Goal: Task Accomplishment & Management: Complete application form

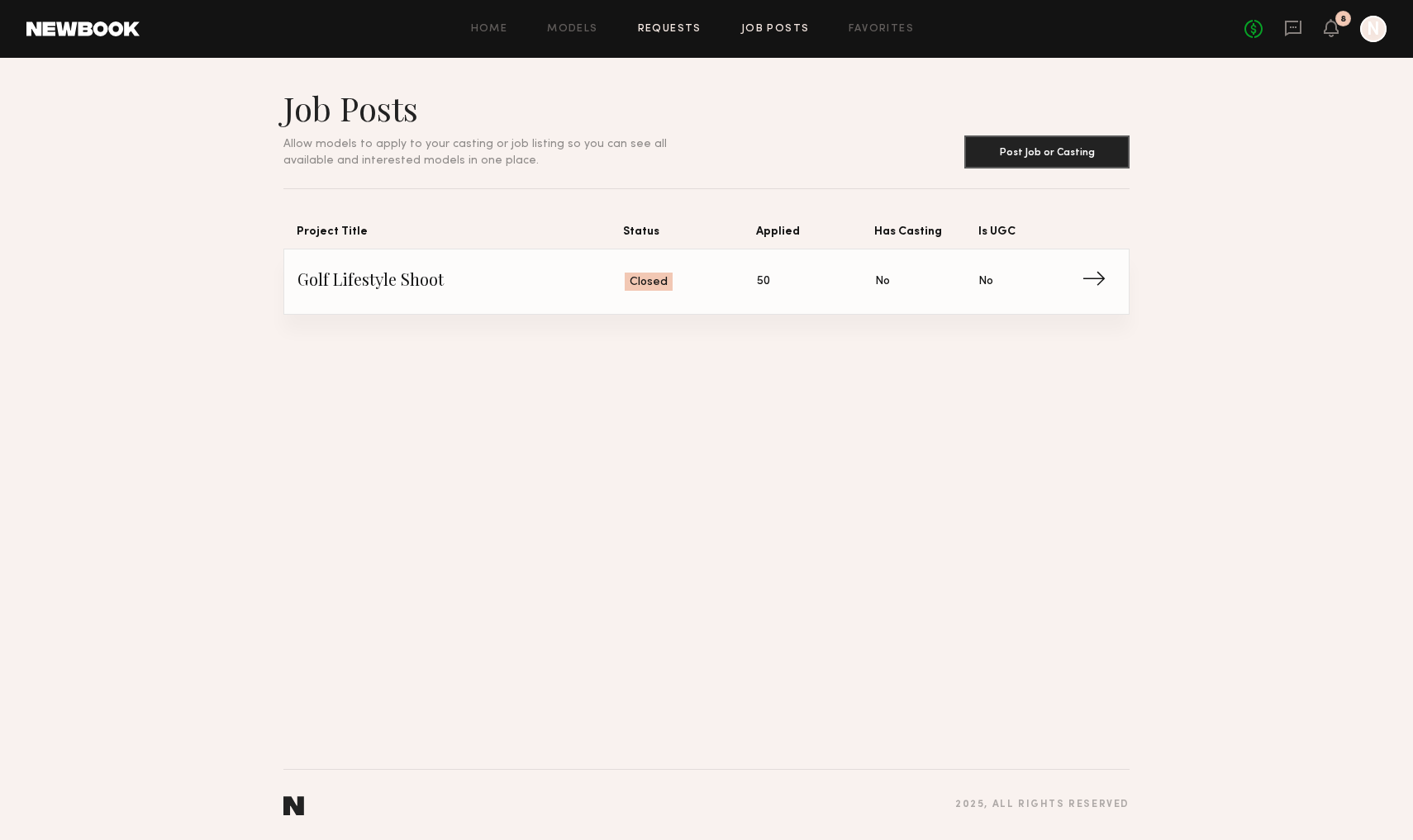
click at [662, 26] on link "Requests" at bounding box center [670, 29] width 64 height 11
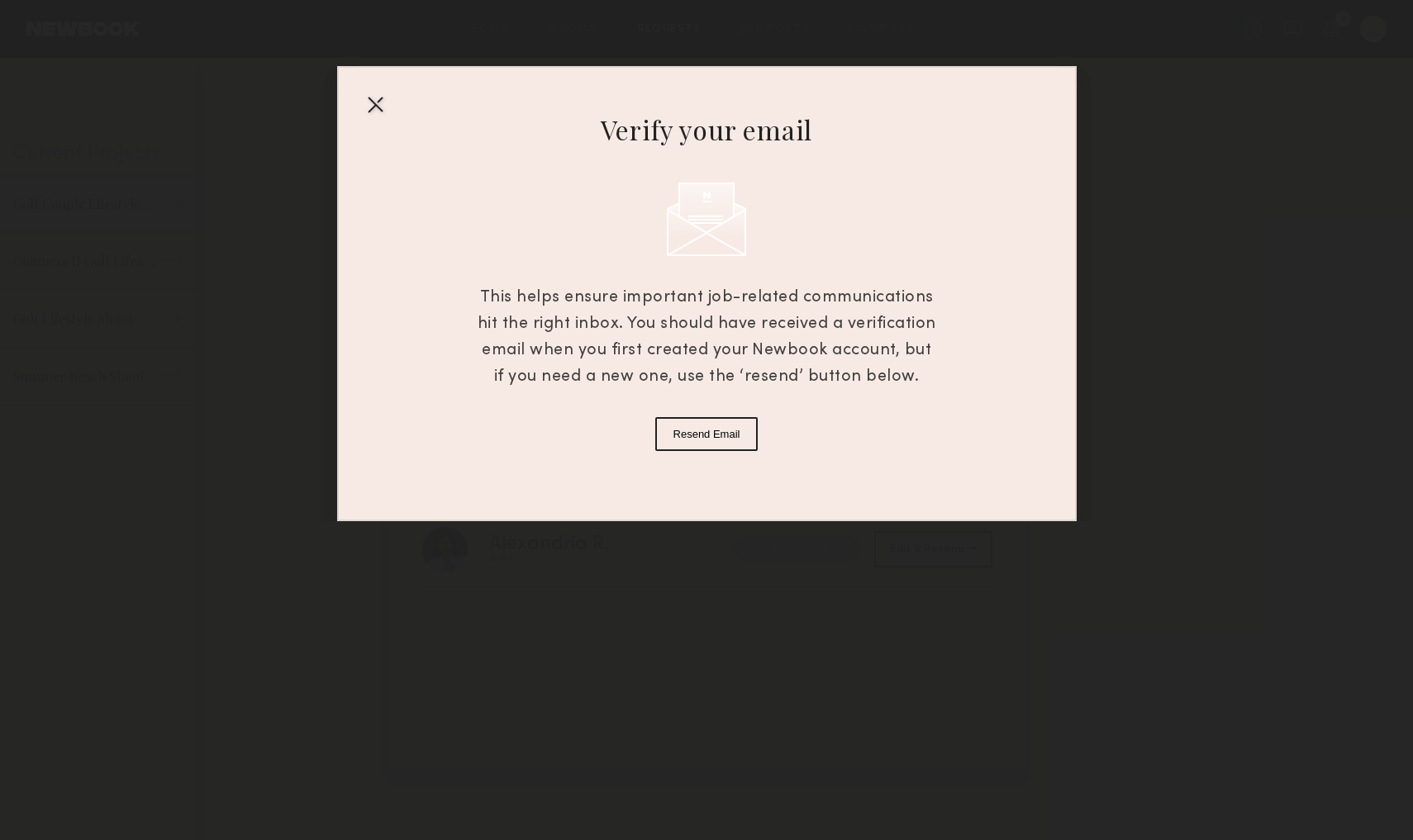
click at [359, 106] on div "Verify your email This helps ensure important job-related communications hit th…" at bounding box center [707, 294] width 740 height 455
click at [375, 104] on div at bounding box center [375, 104] width 26 height 26
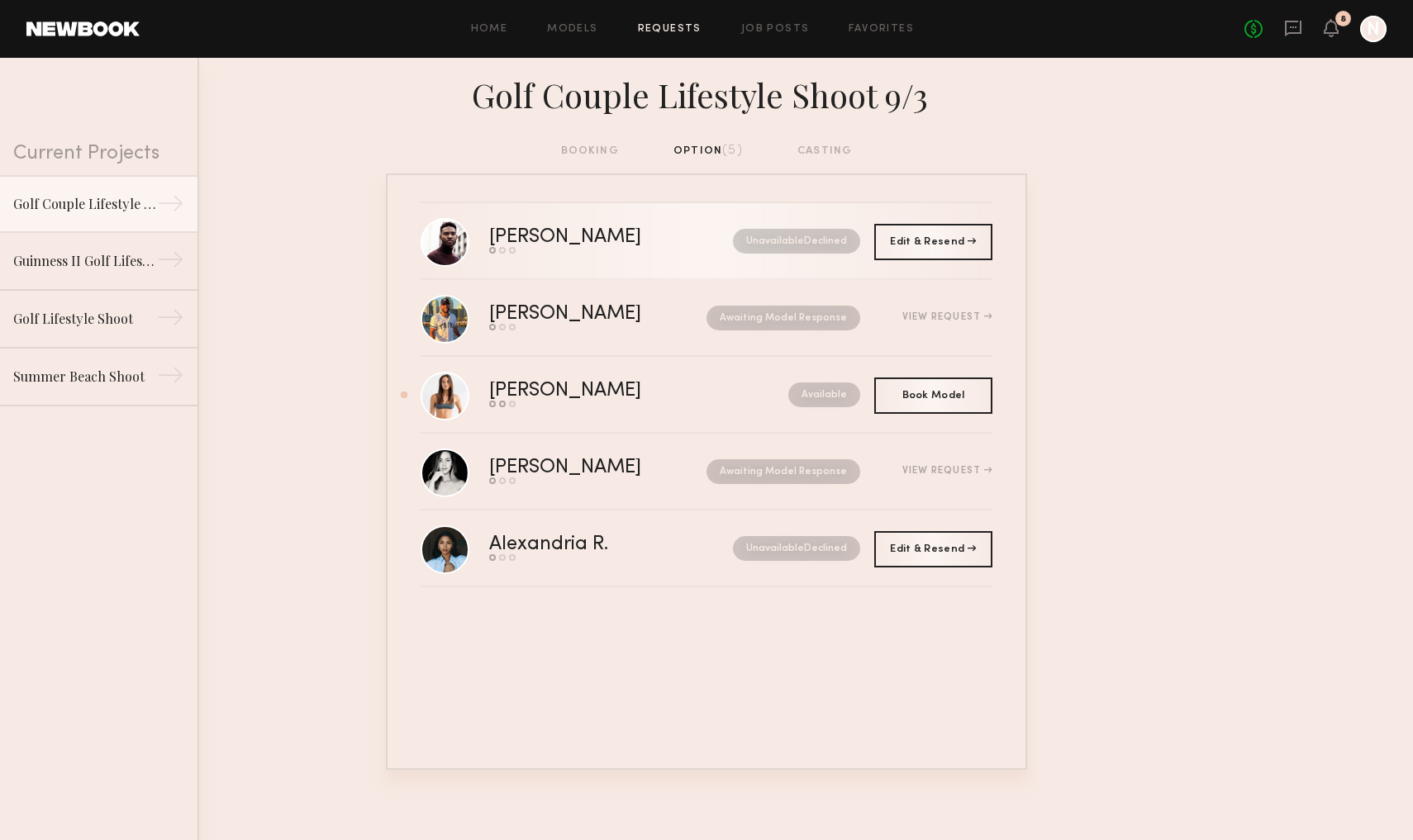
click at [514, 233] on div "Colin A." at bounding box center [588, 238] width 199 height 19
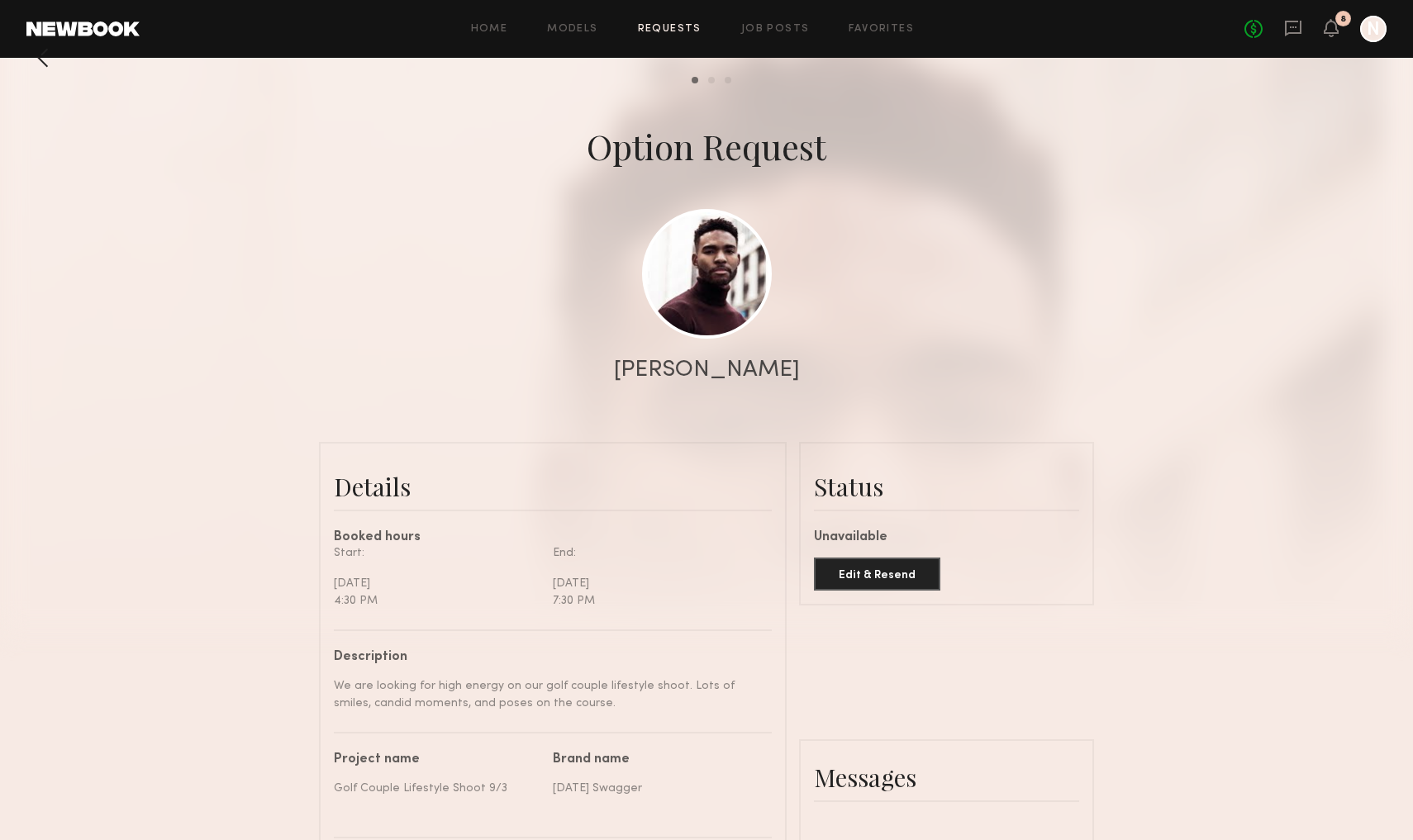
scroll to position [29, 0]
click at [41, 64] on div at bounding box center [43, 58] width 33 height 33
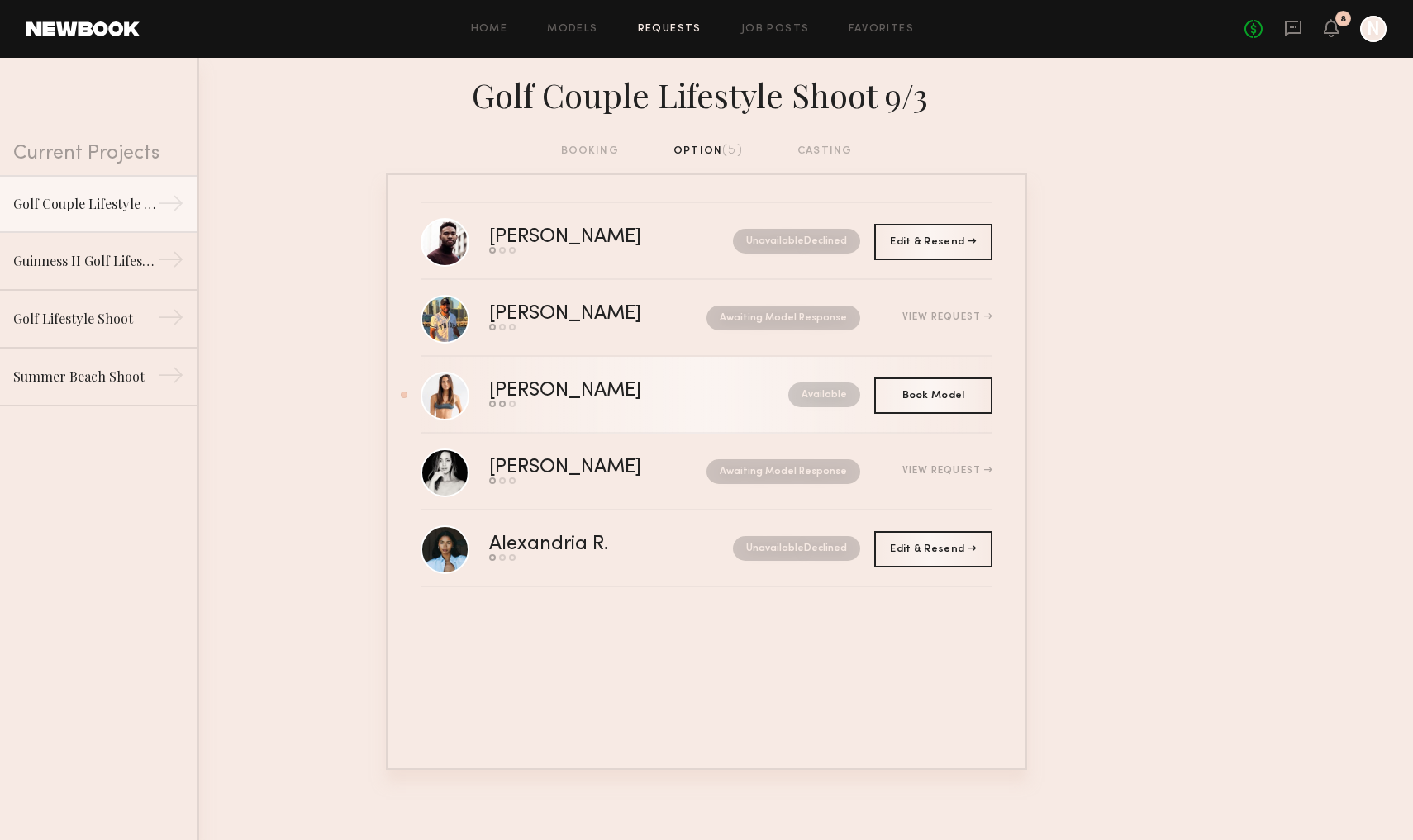
click at [557, 391] on div "Sydney M." at bounding box center [602, 391] width 226 height 19
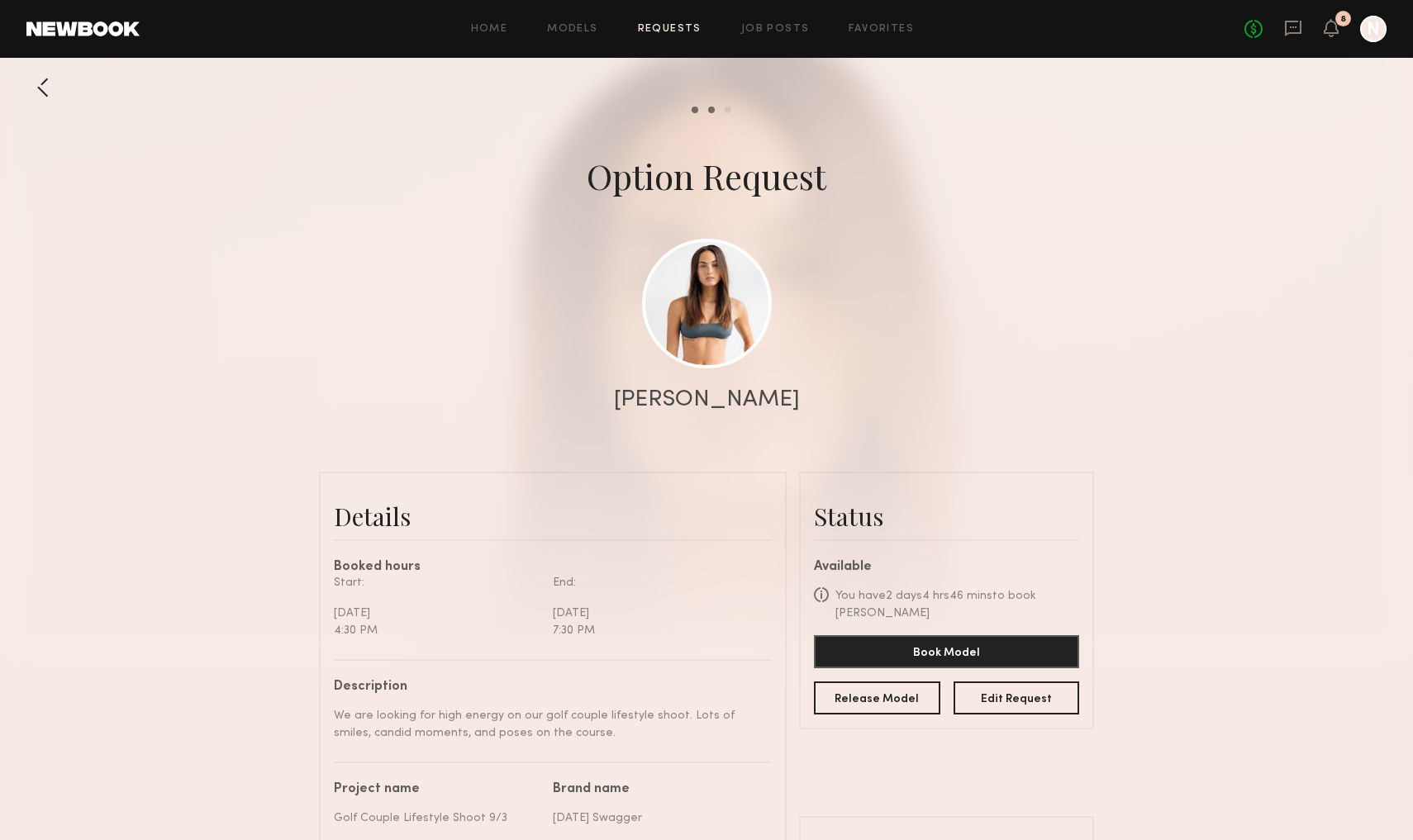
click at [37, 80] on div at bounding box center [43, 87] width 33 height 33
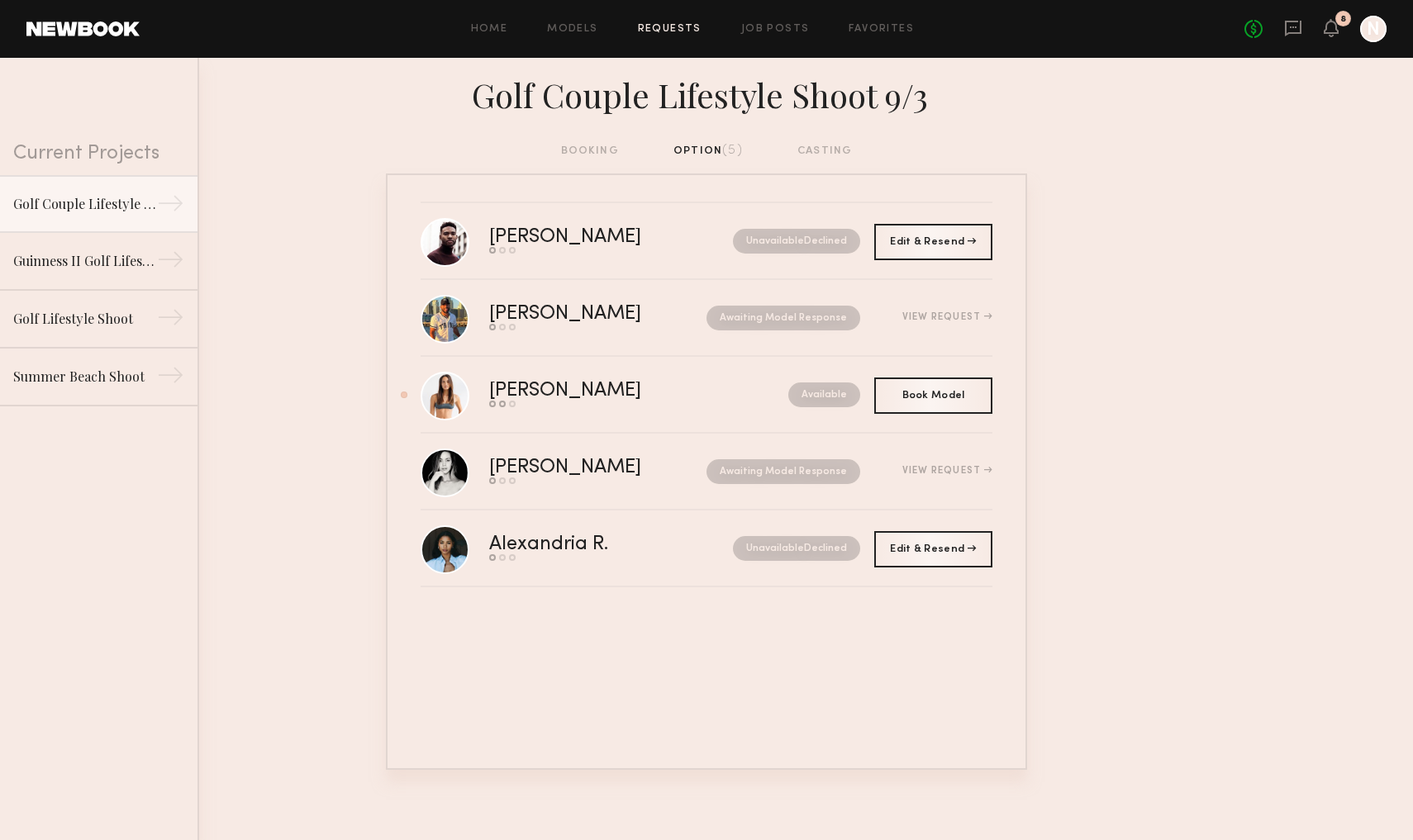
click at [770, 35] on div "Home Models Requests Job Posts Favorites Sign Out No fees up to $5,000 8 N" at bounding box center [763, 28] width 1247 height 26
click at [770, 26] on link "Job Posts" at bounding box center [776, 29] width 68 height 11
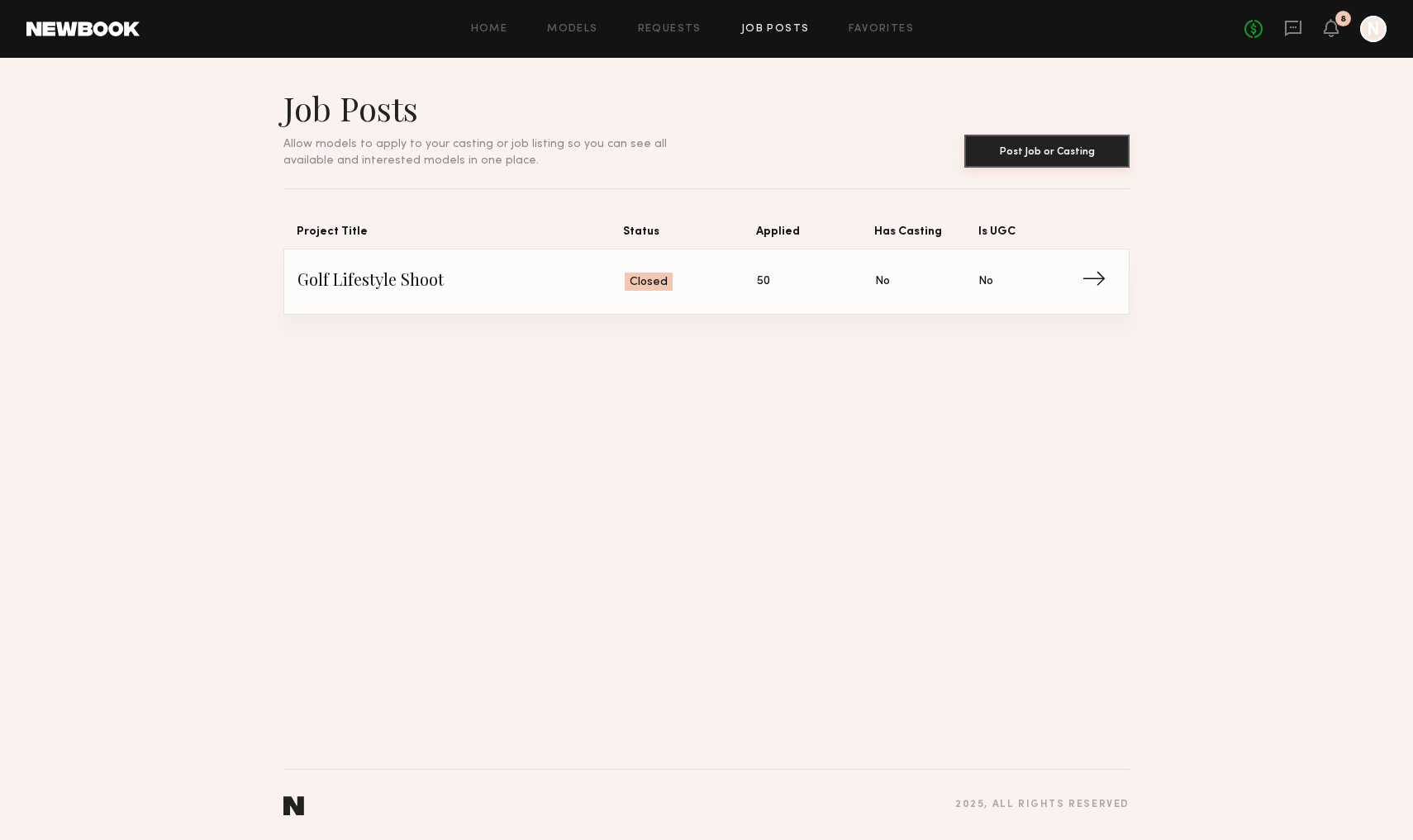
click at [1038, 157] on button "Post Job or Casting" at bounding box center [1047, 151] width 165 height 33
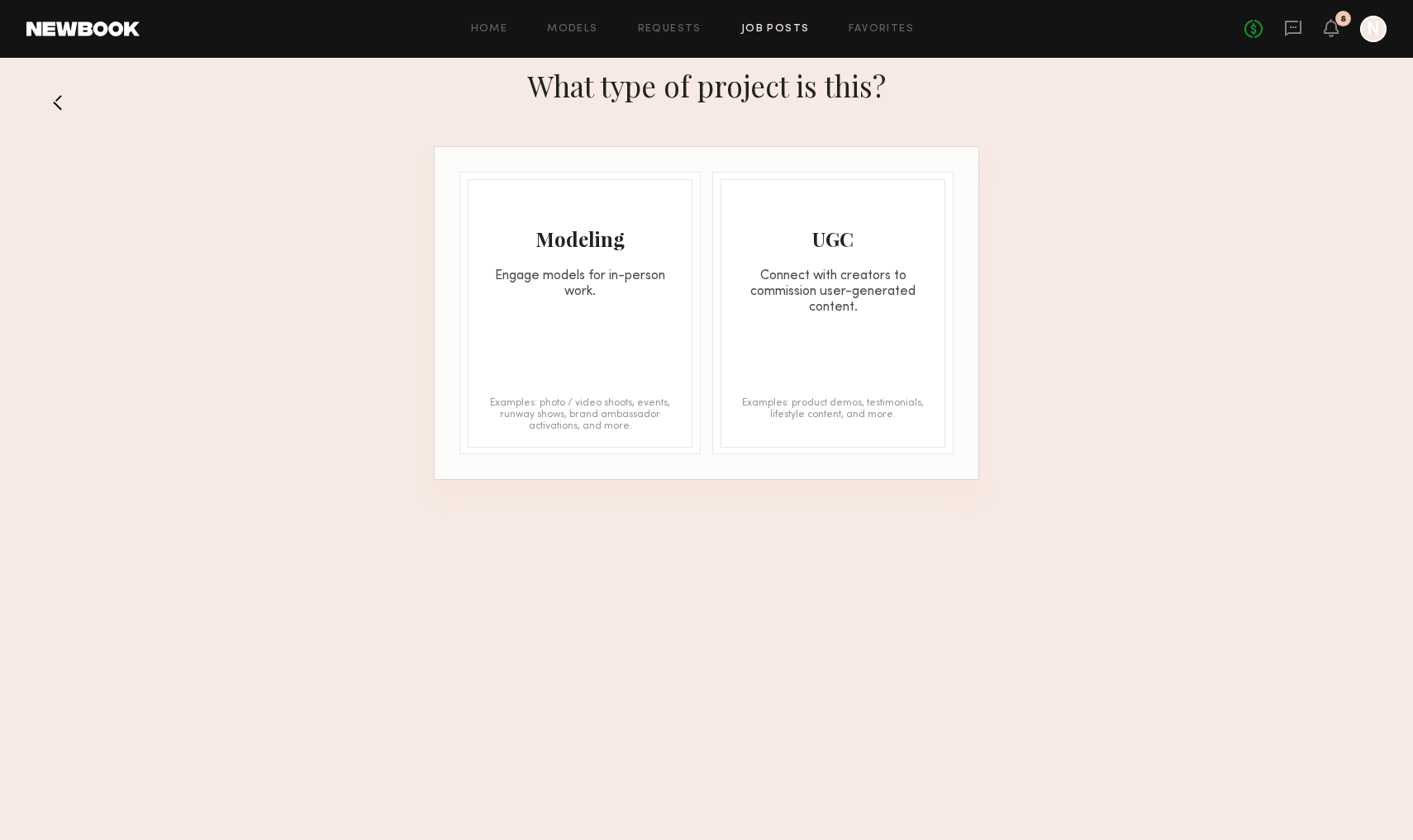
click at [611, 344] on div "Modeling Engage models for in-person work. Examples: photo / video shoots, even…" at bounding box center [580, 313] width 225 height 268
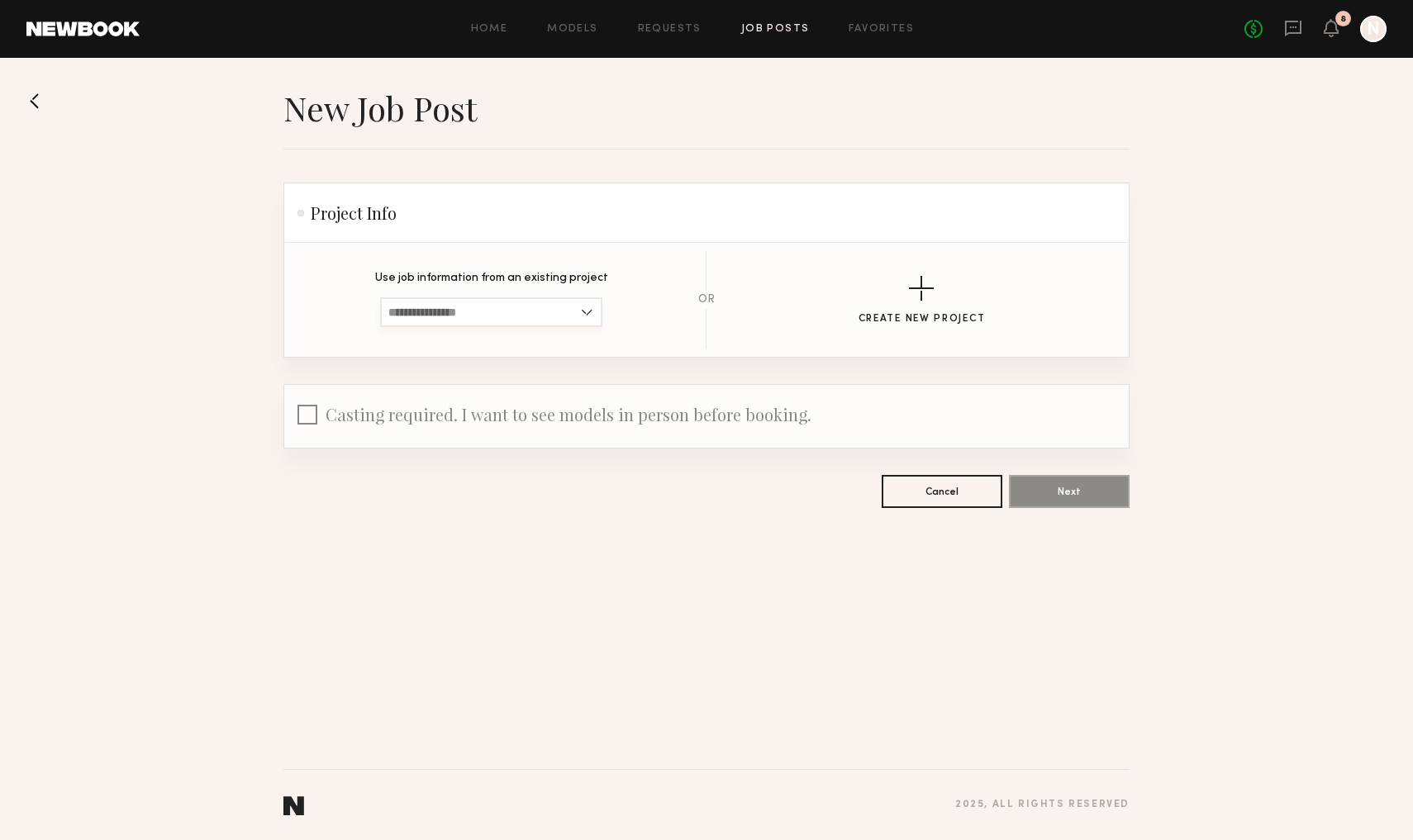
click at [573, 308] on input at bounding box center [491, 312] width 222 height 30
click at [562, 337] on div "Golf Couple Lifestyle Shoot 9/3" at bounding box center [491, 340] width 219 height 26
type input "**********"
click at [1063, 486] on button "Next" at bounding box center [1070, 491] width 121 height 33
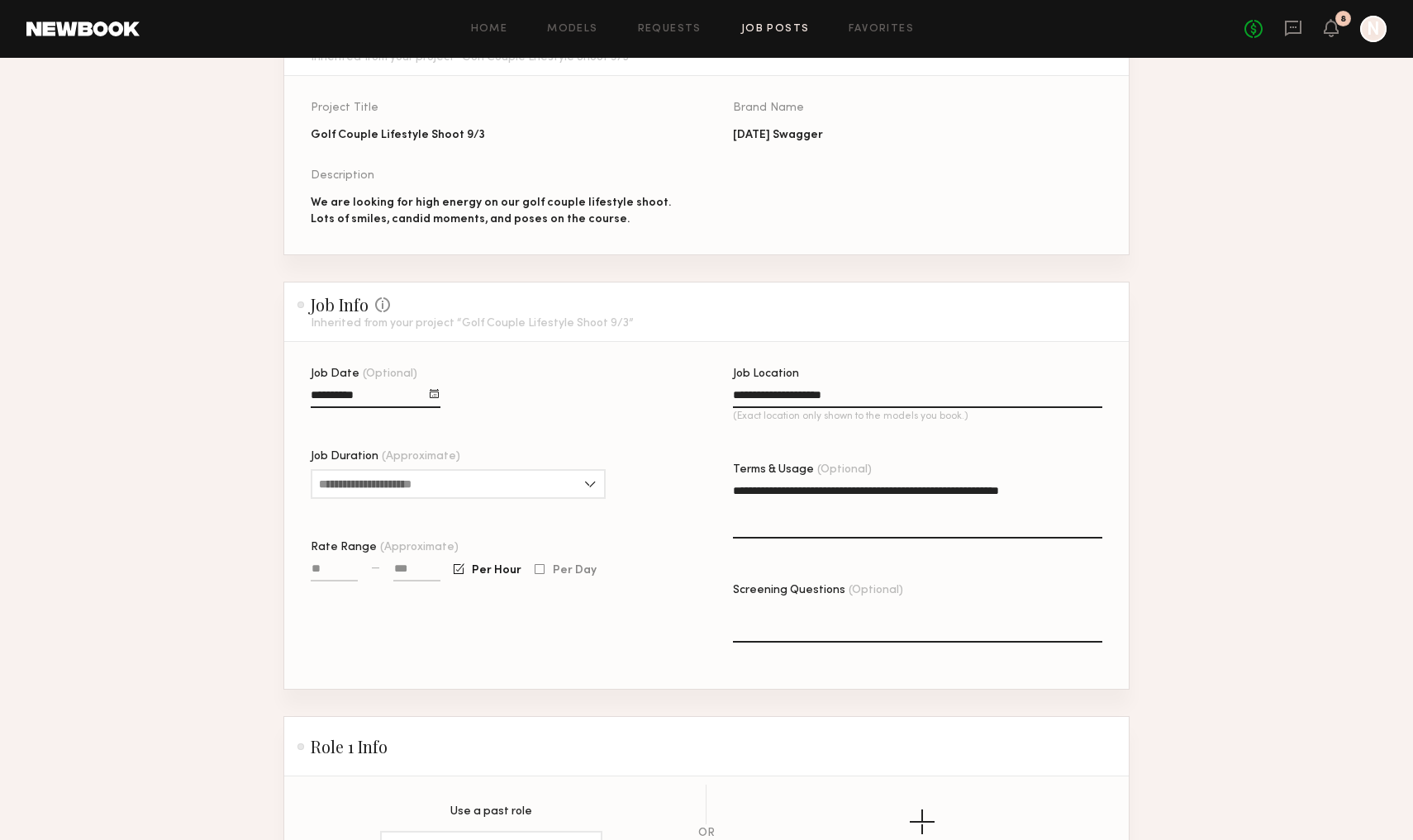
scroll to position [168, 0]
click at [575, 488] on input "Job Duration (Approximate)" at bounding box center [459, 483] width 295 height 30
click at [531, 562] on div "3 hours" at bounding box center [459, 564] width 291 height 26
type input "*******"
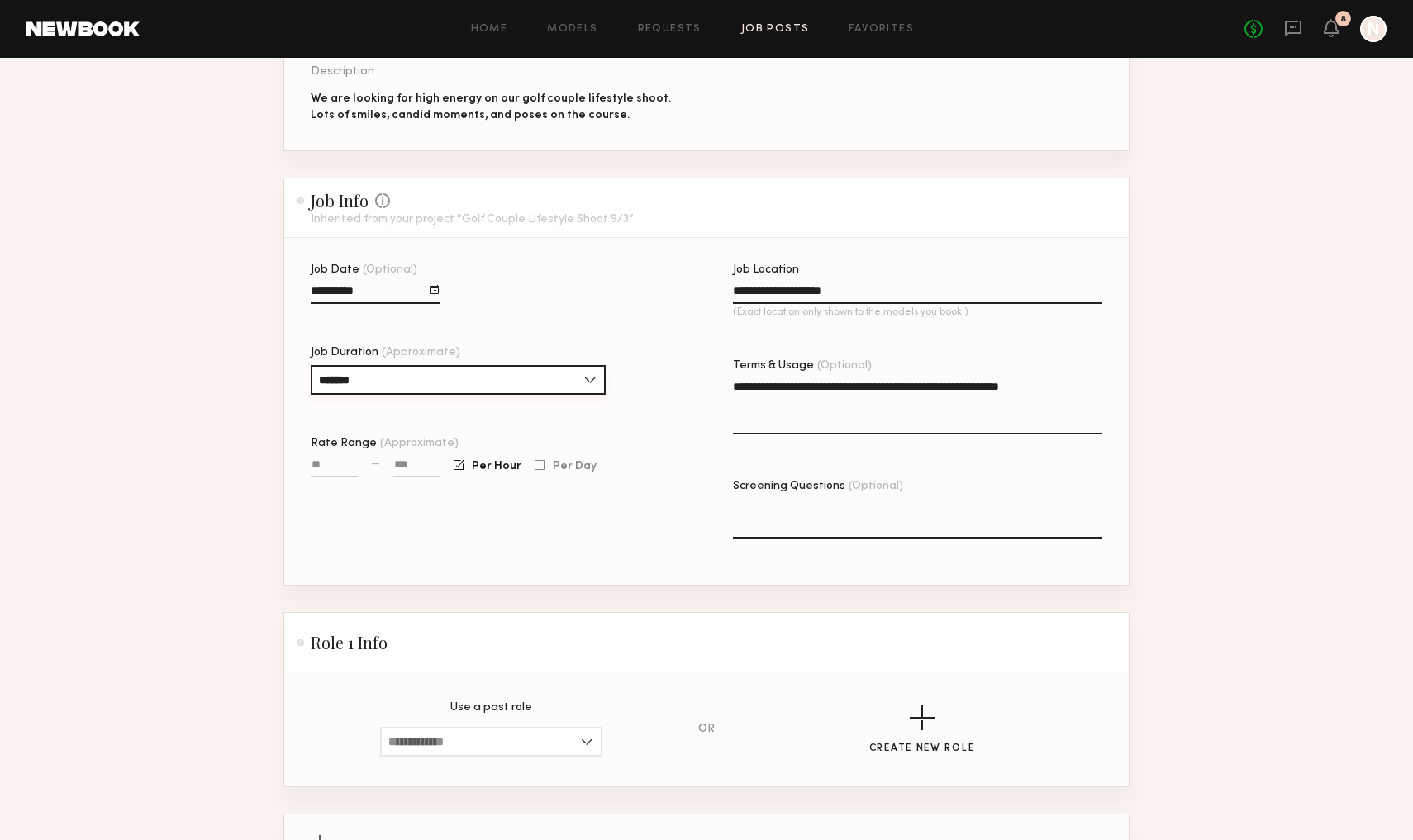
scroll to position [285, 0]
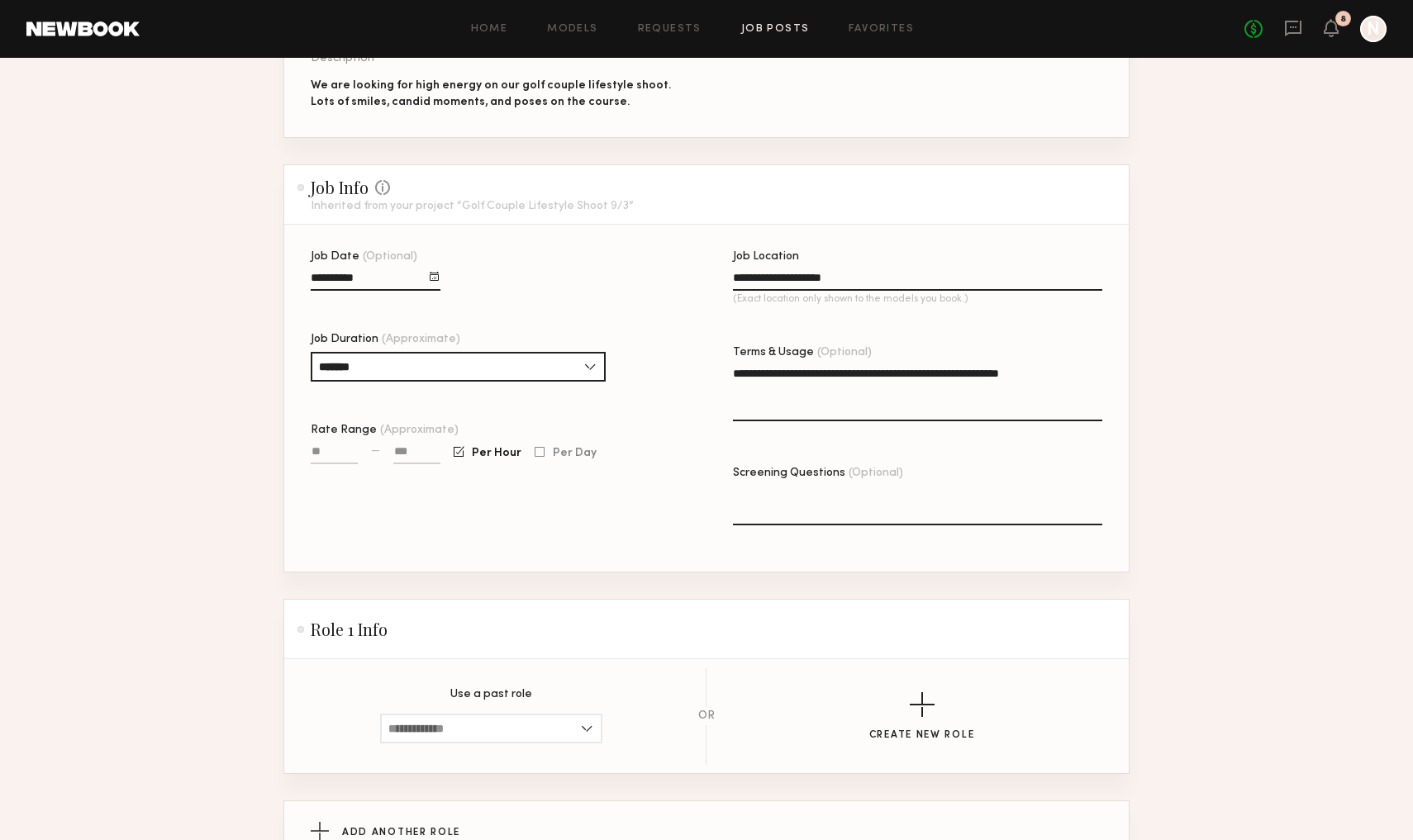
click at [413, 452] on input at bounding box center [417, 455] width 47 height 19
click at [321, 444] on div at bounding box center [334, 462] width 47 height 38
click at [323, 452] on input "Rate Range (Approximate)" at bounding box center [334, 455] width 47 height 19
type input "***"
click at [423, 454] on input at bounding box center [417, 455] width 47 height 19
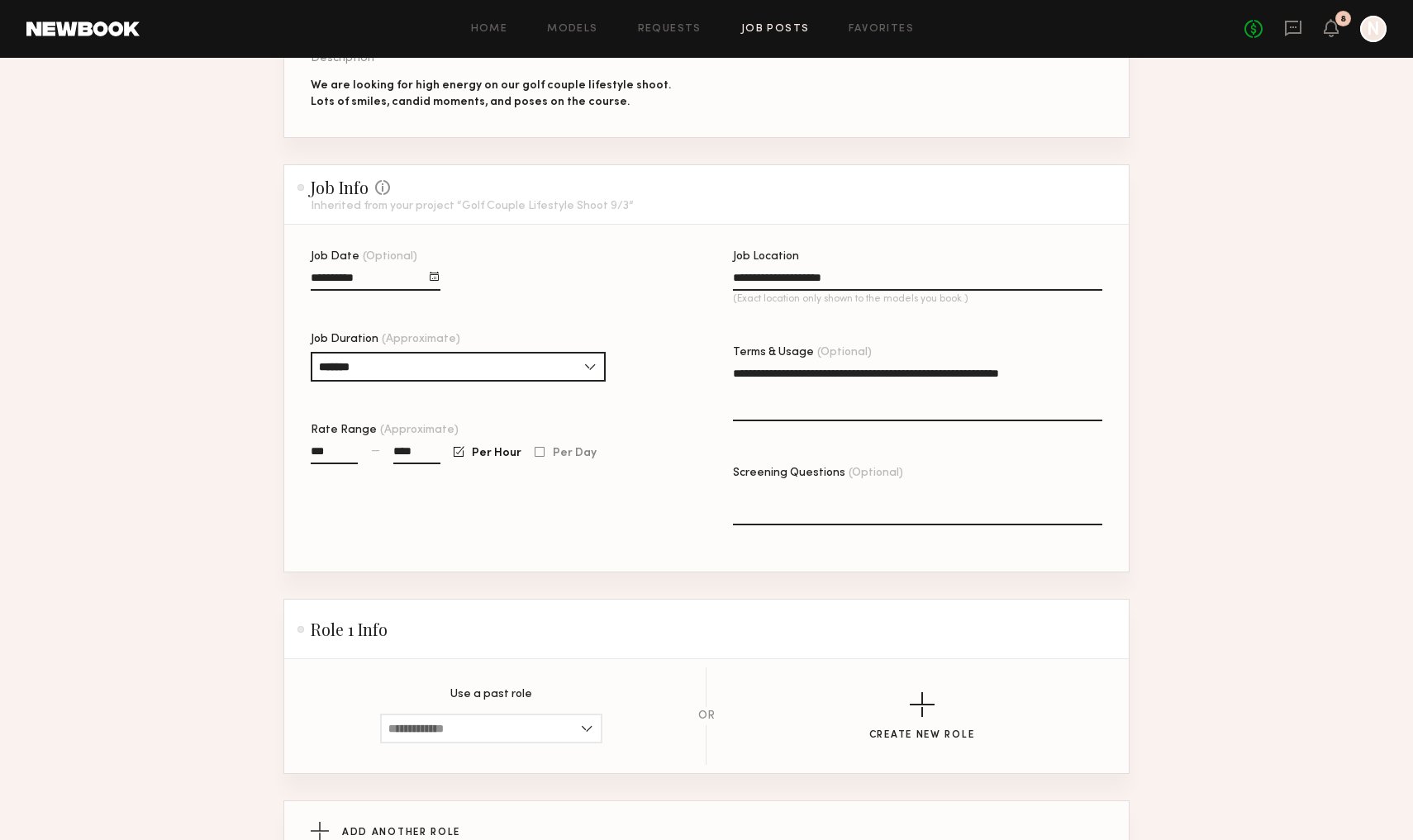
type input "****"
click at [472, 521] on div "**********" at bounding box center [496, 411] width 370 height 320
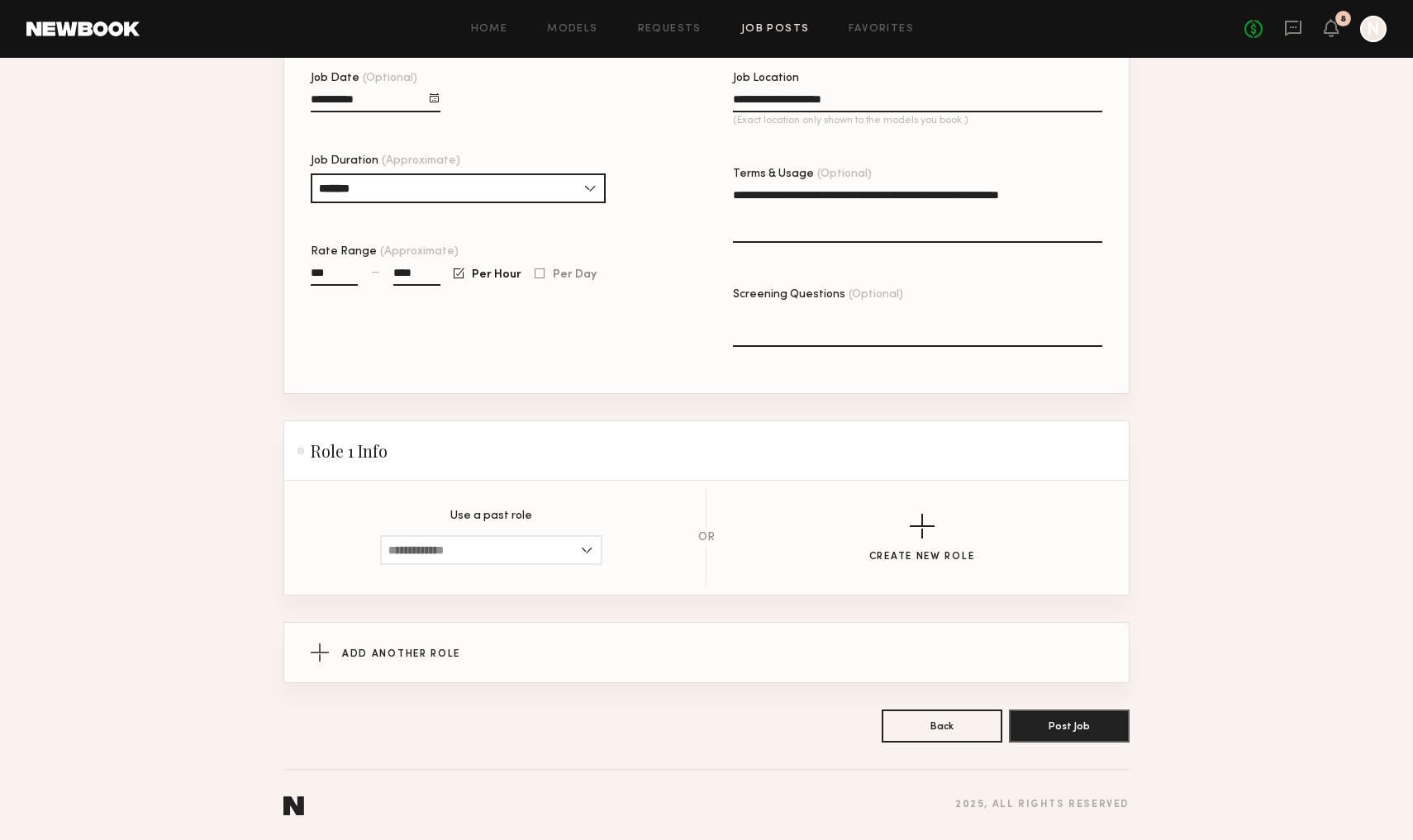
scroll to position [463, 0]
click at [521, 549] on input at bounding box center [491, 549] width 222 height 30
click at [518, 578] on span "Male, 28–40, White / Caucasian, Hispanic / Latino, Multiracial" at bounding box center [491, 578] width 205 height 12
type input "**********"
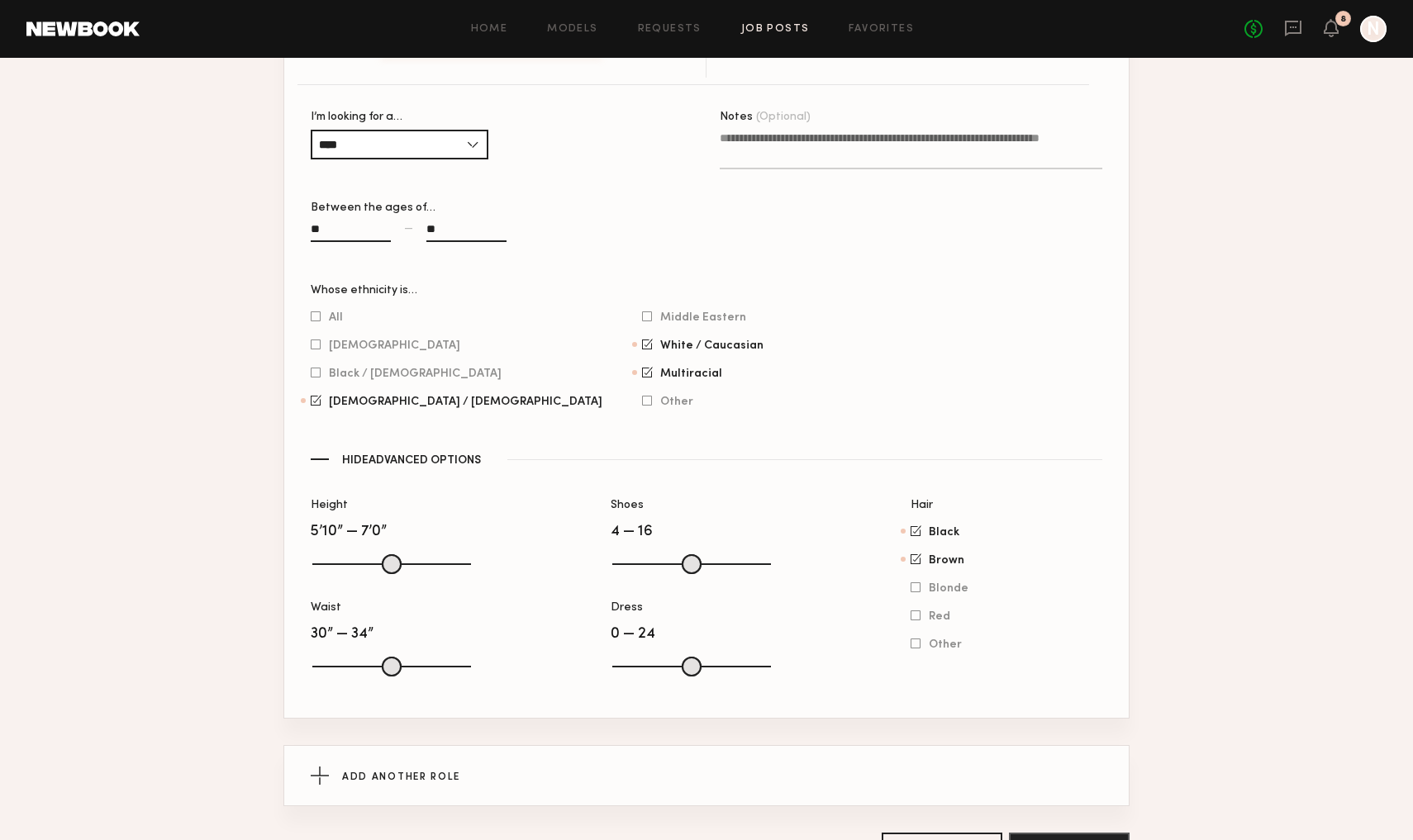
scroll to position [976, 0]
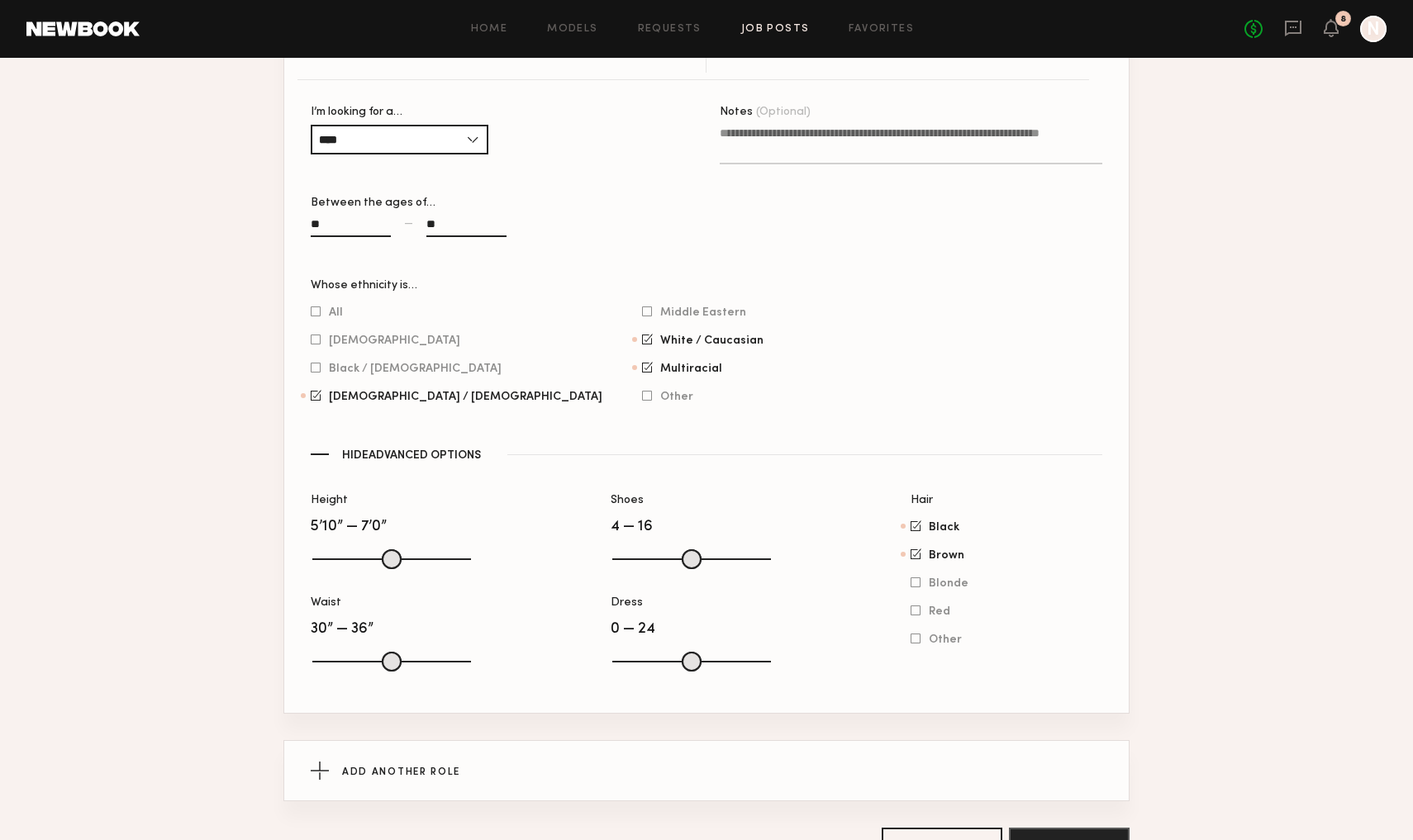
type input "**"
click at [409, 662] on input "range" at bounding box center [392, 661] width 159 height 20
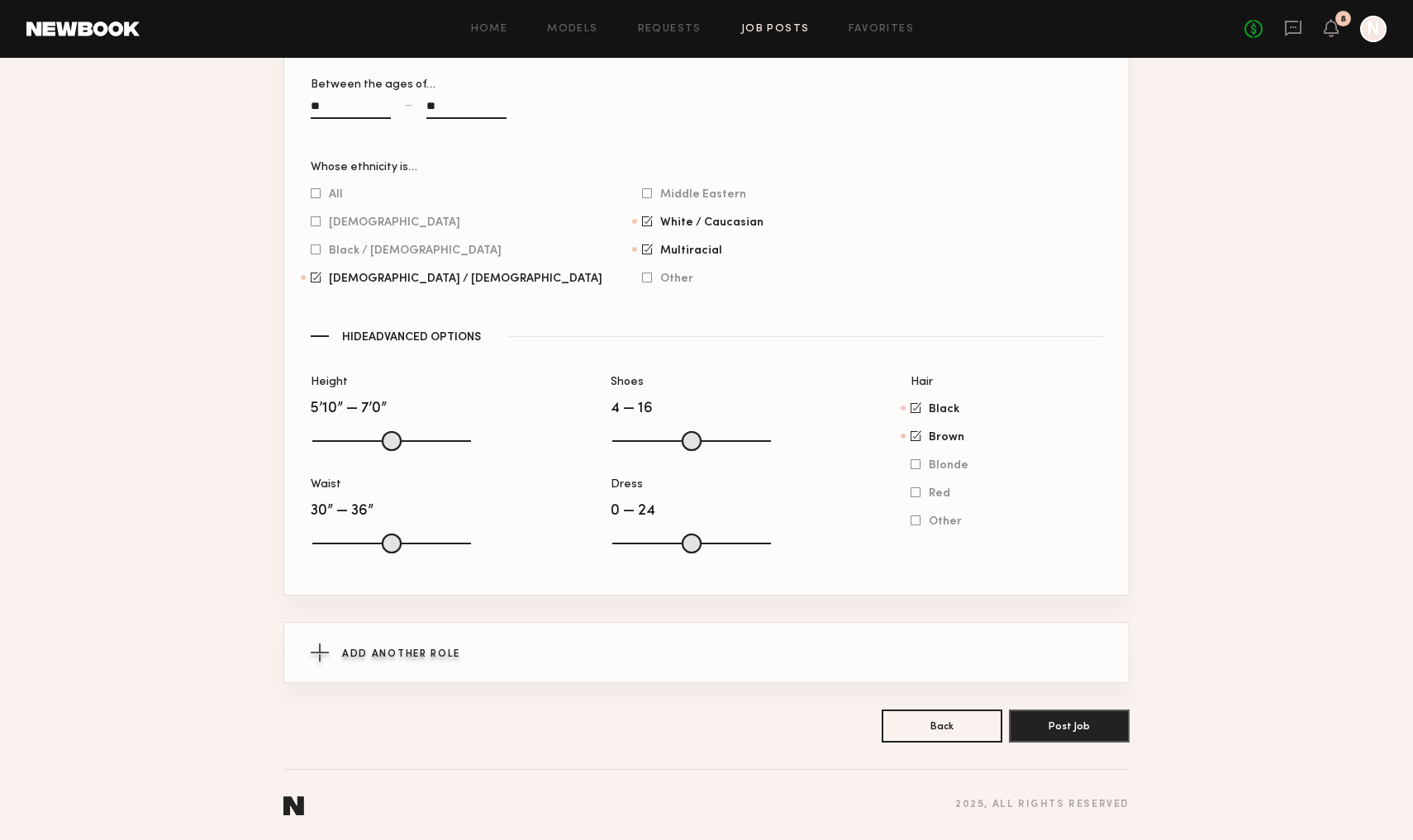
scroll to position [1095, 0]
click at [431, 654] on span "Add Another Role" at bounding box center [401, 654] width 118 height 10
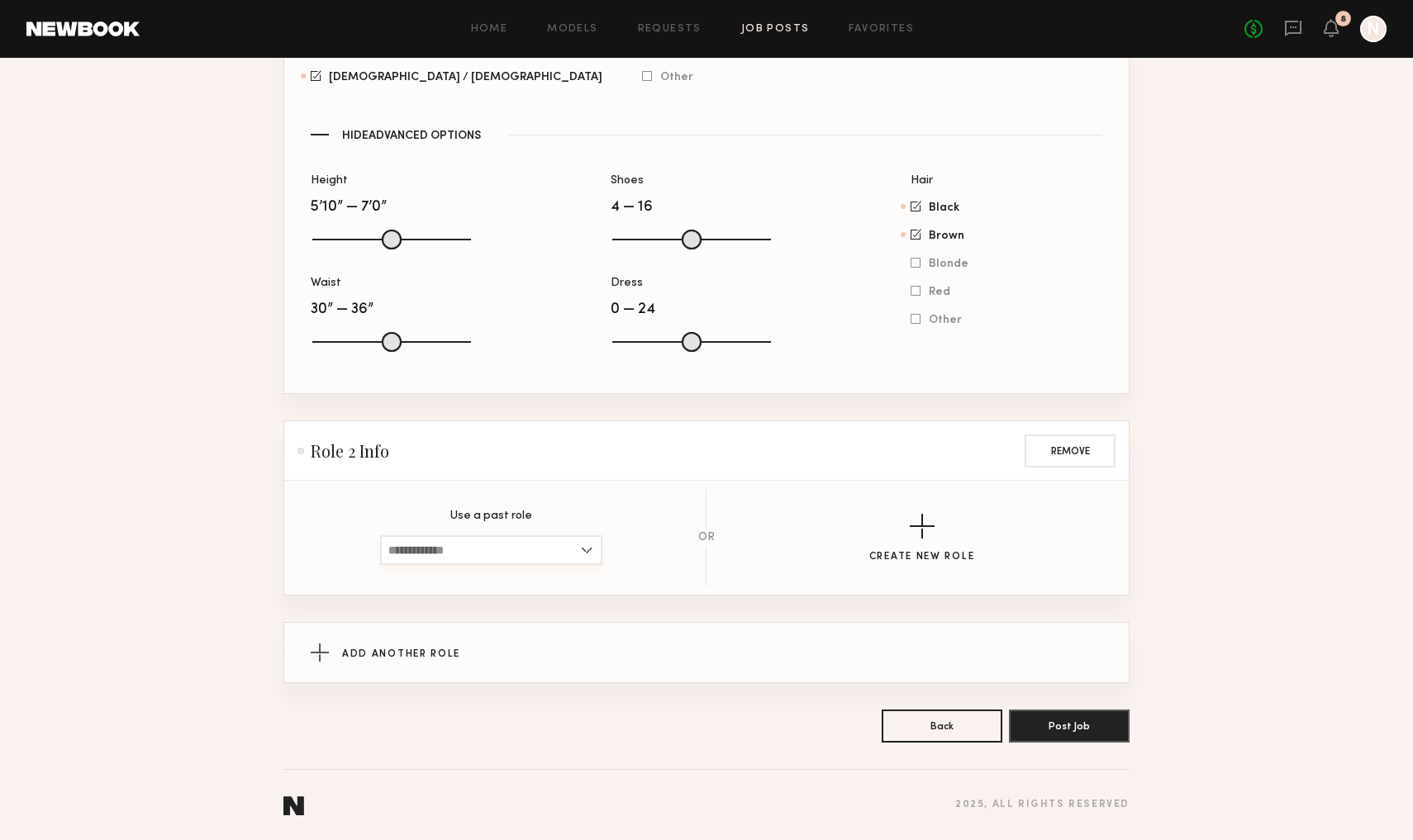
scroll to position [1297, 0]
click at [591, 545] on input at bounding box center [491, 549] width 222 height 30
click at [903, 532] on button "Create New Role" at bounding box center [922, 538] width 106 height 49
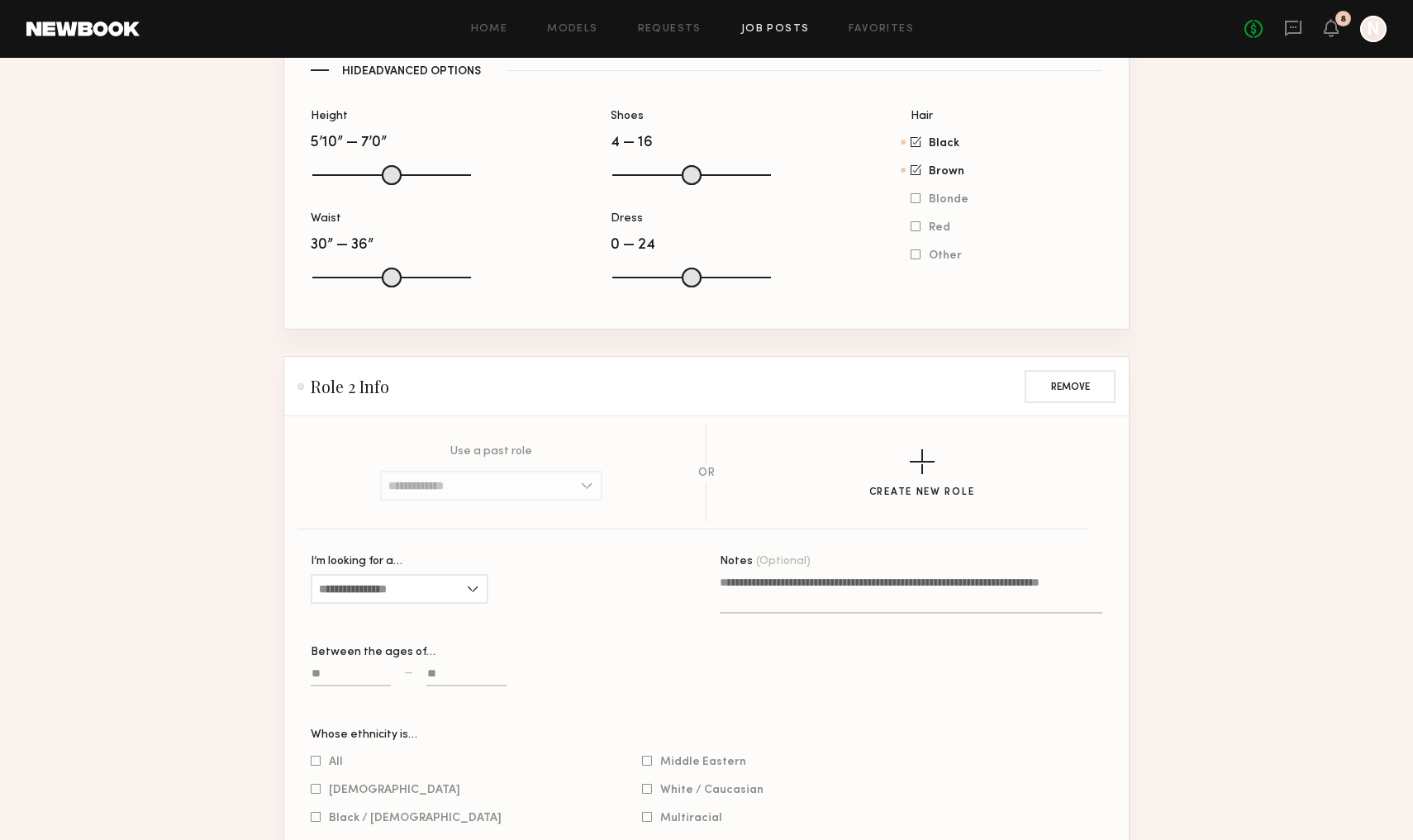
scroll to position [1427, 0]
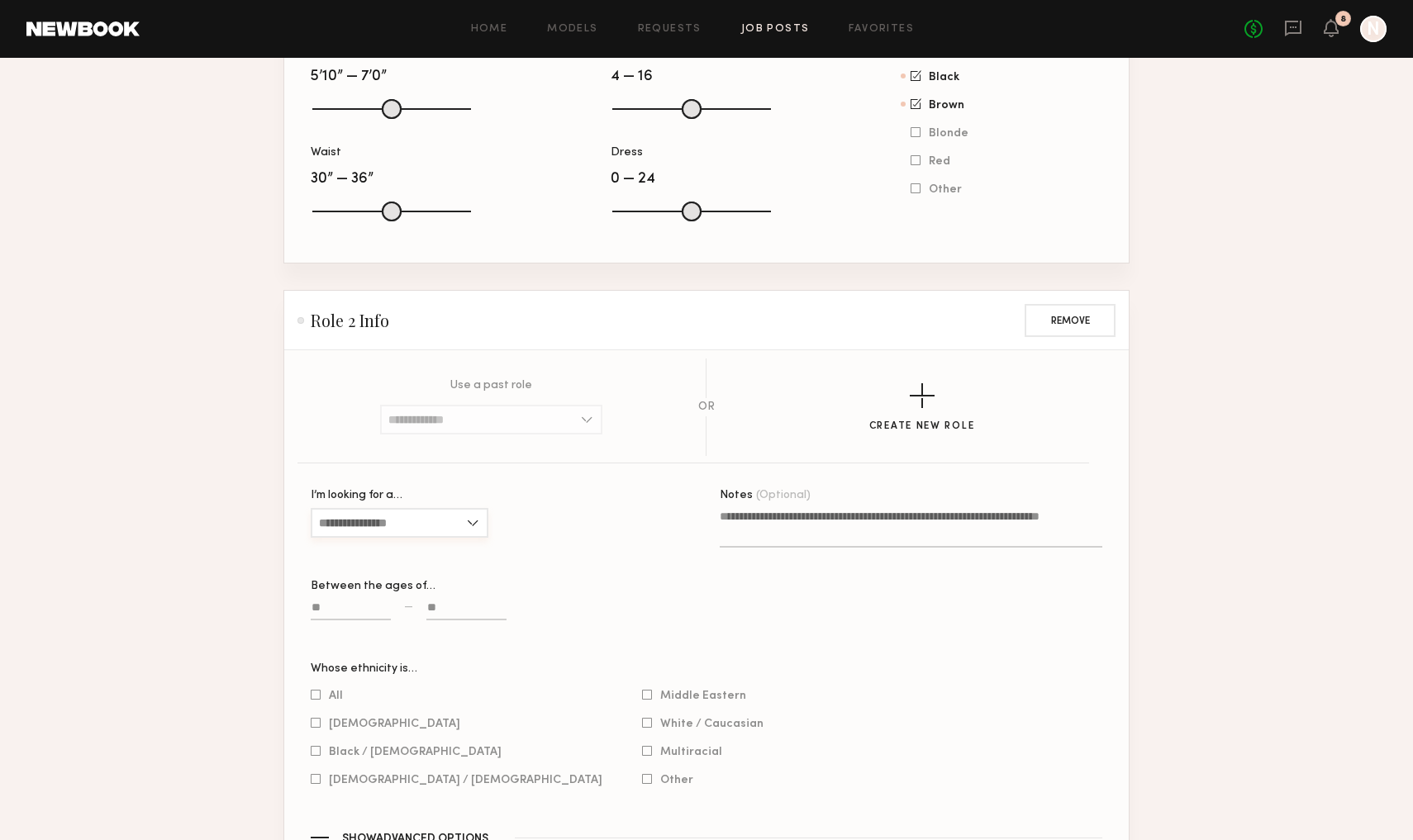
click at [401, 516] on input "I’m looking for a…" at bounding box center [400, 522] width 178 height 30
click at [403, 545] on div "Female" at bounding box center [400, 550] width 175 height 26
type input "******"
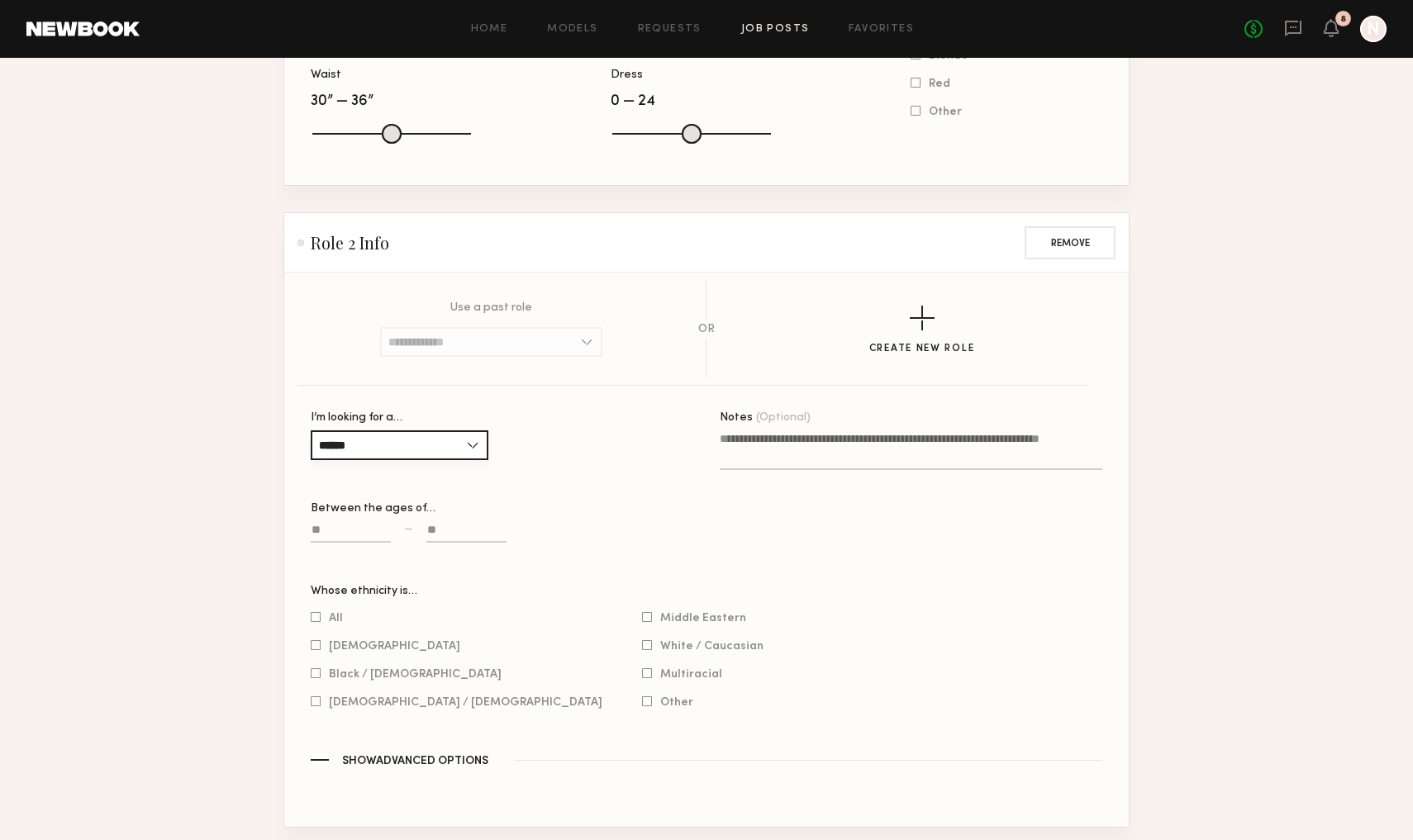
scroll to position [1521, 0]
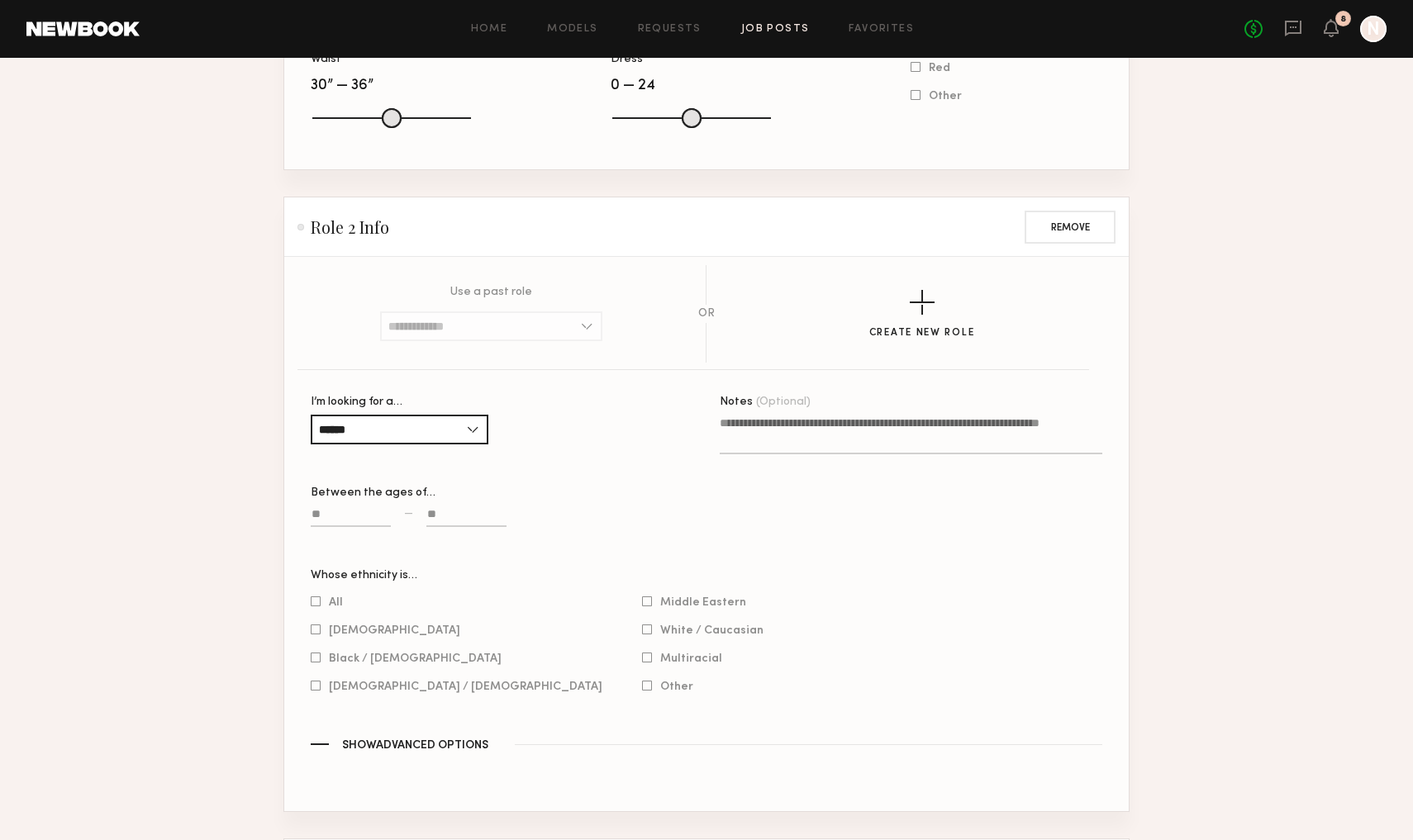
click at [364, 515] on input at bounding box center [351, 517] width 80 height 19
type input "**"
click at [446, 515] on input at bounding box center [466, 517] width 80 height 19
type input "**"
click at [561, 529] on div "** — **" at bounding box center [502, 525] width 383 height 38
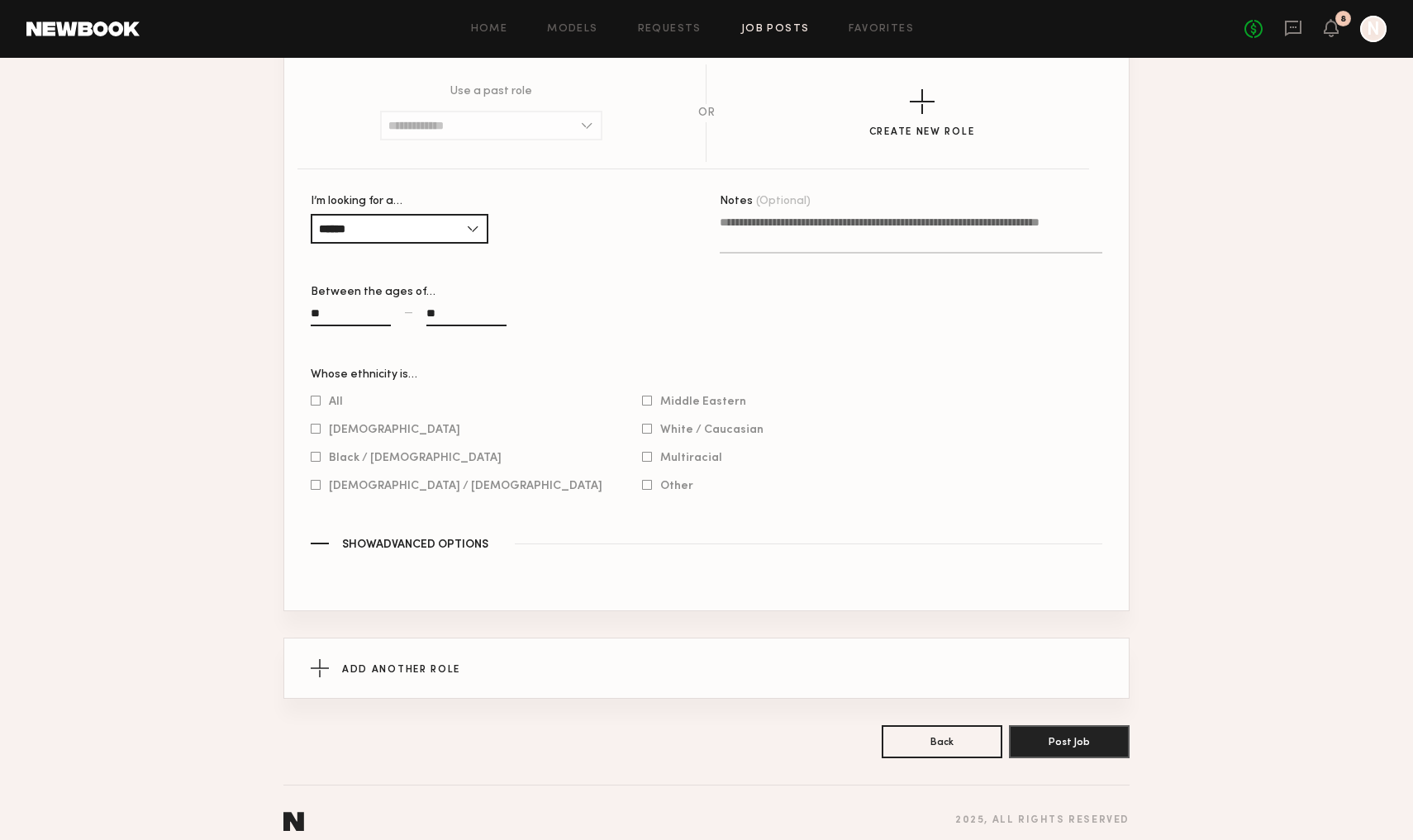
scroll to position [1727, 0]
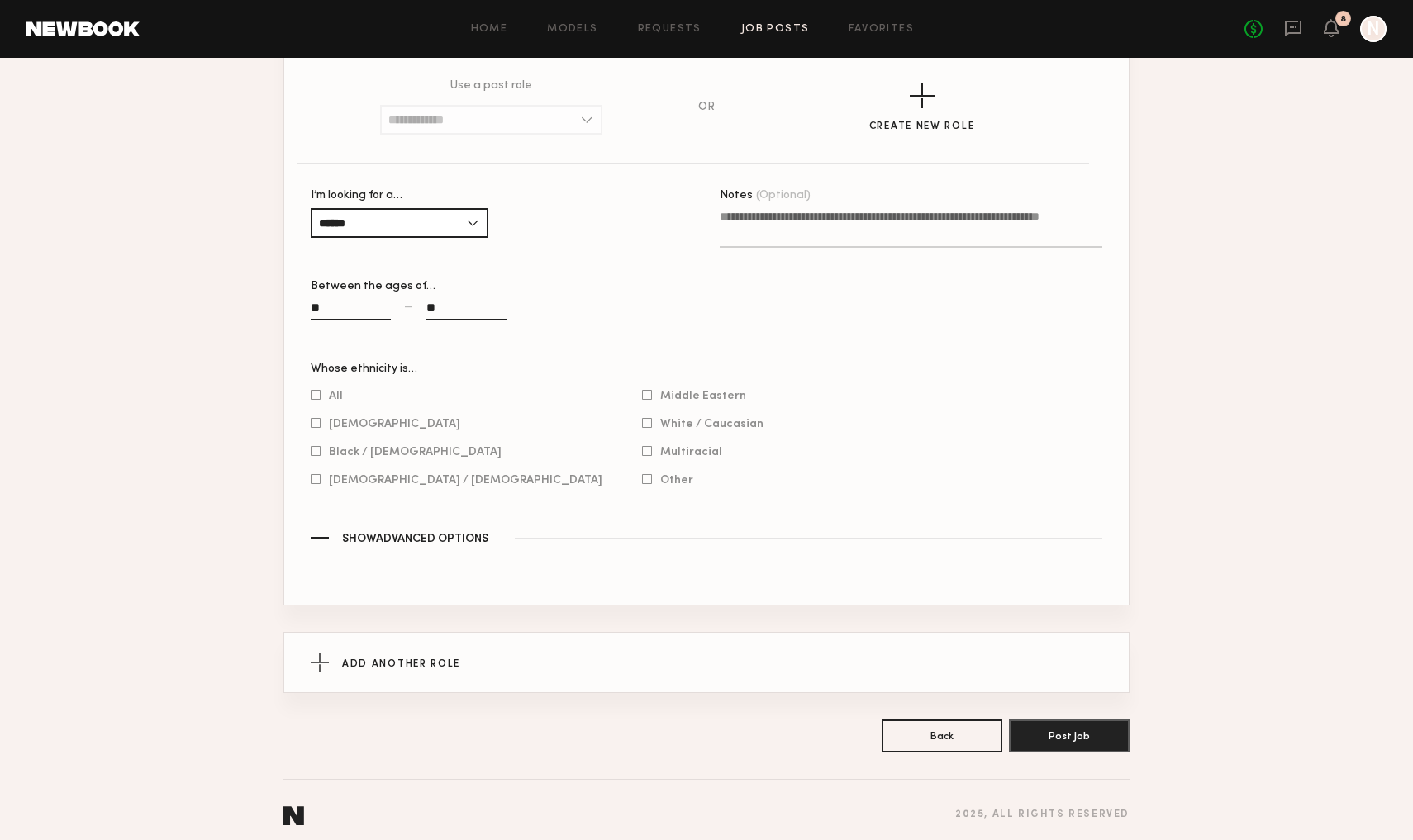
click at [426, 543] on span "Show Advanced Options" at bounding box center [416, 540] width 147 height 12
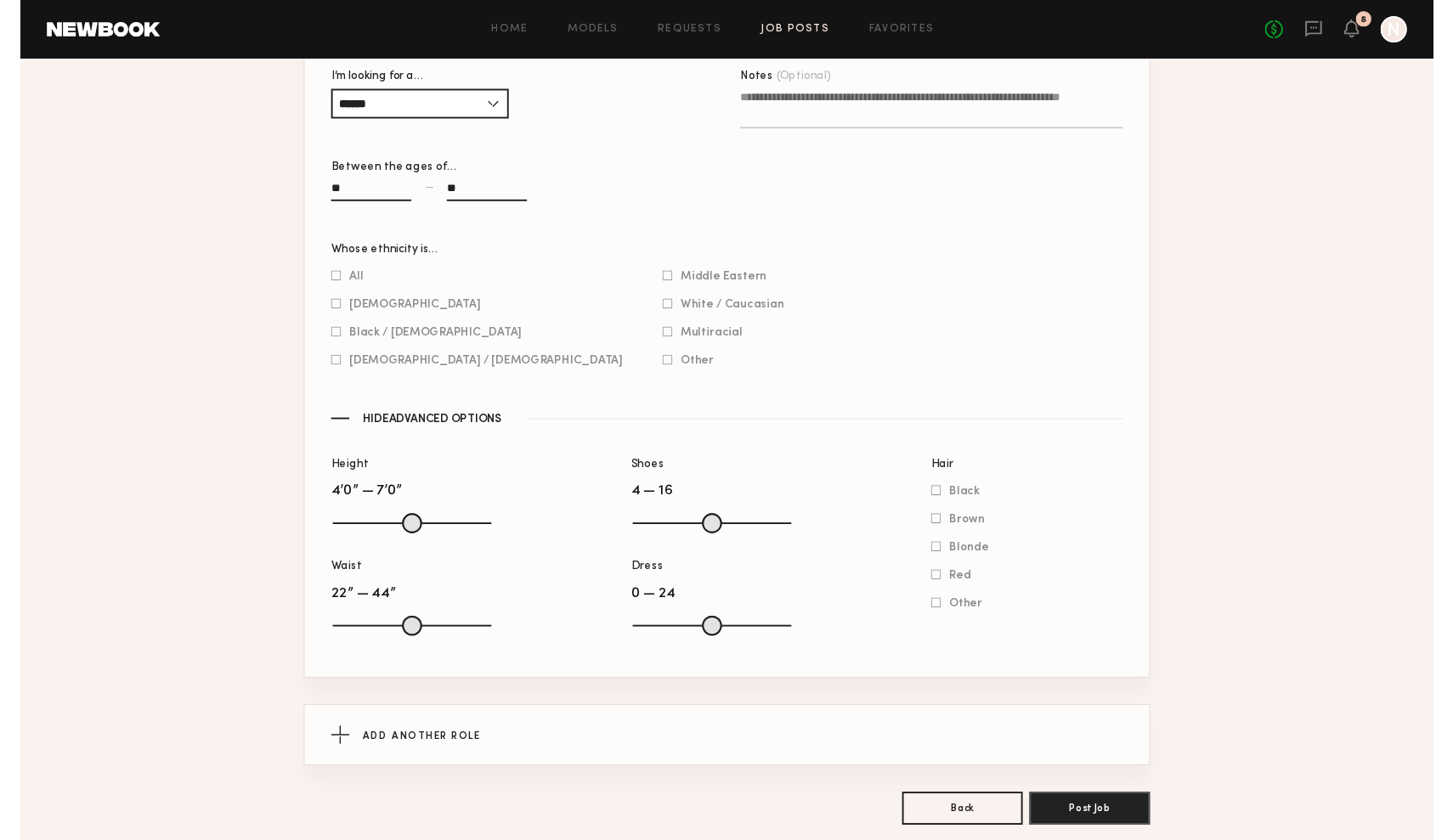
scroll to position [1900, 0]
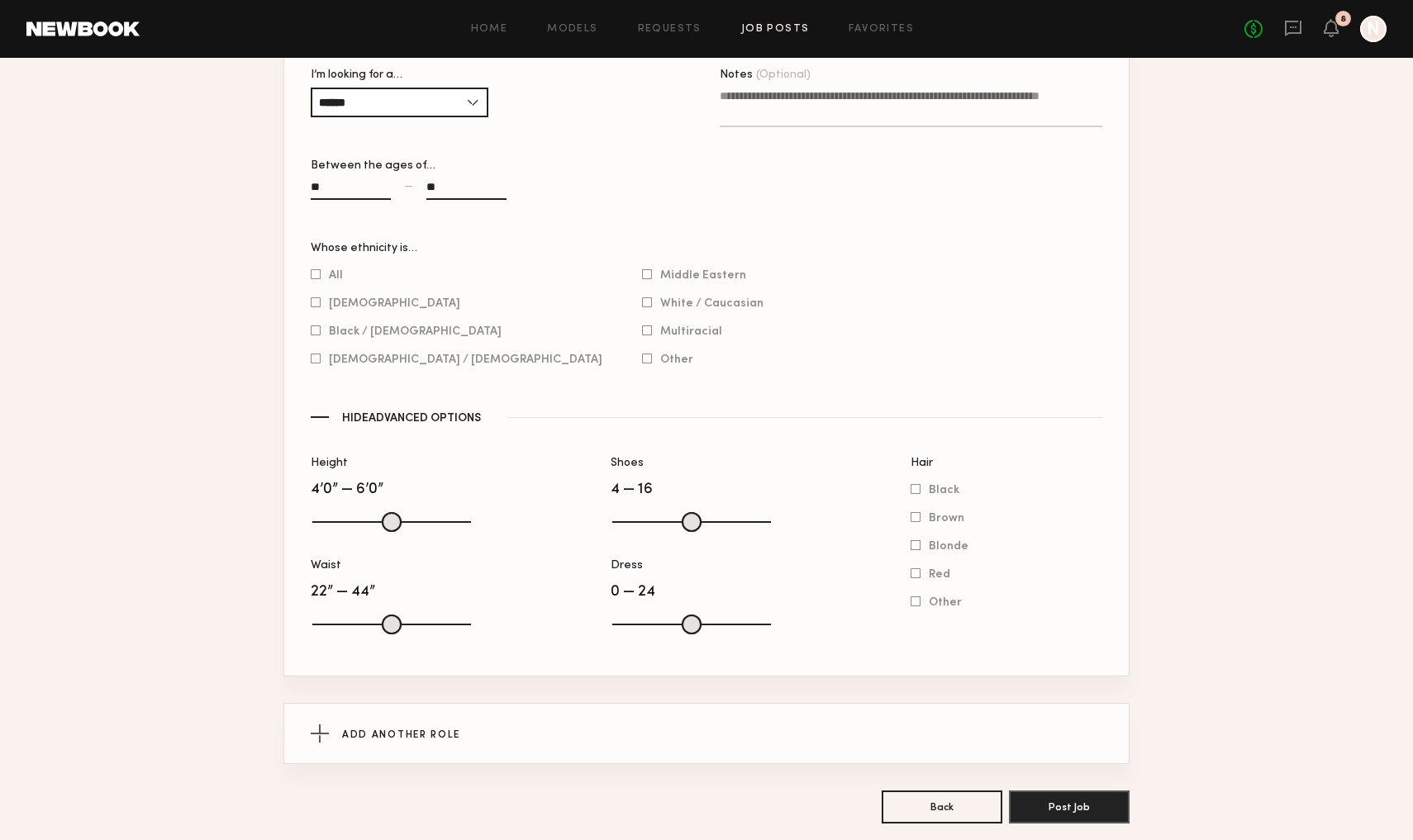
drag, startPoint x: 467, startPoint y: 521, endPoint x: 417, endPoint y: 515, distance: 50.4
type input "**"
click at [417, 515] on input "range" at bounding box center [392, 521] width 159 height 20
drag, startPoint x: 320, startPoint y: 518, endPoint x: 387, endPoint y: 527, distance: 67.6
type input "**"
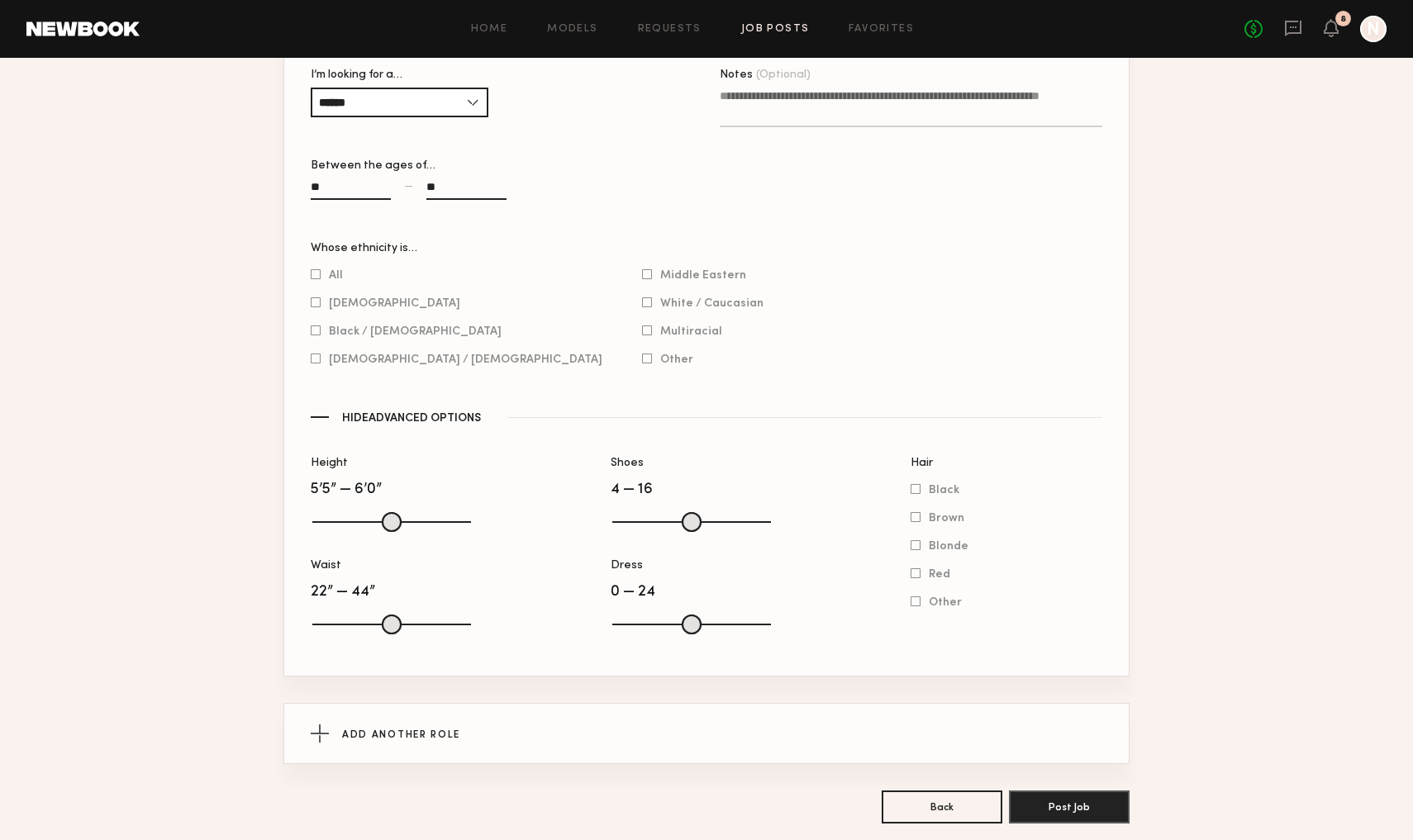
click at [387, 527] on input "Height" at bounding box center [392, 521] width 159 height 20
drag, startPoint x: 461, startPoint y: 626, endPoint x: 349, endPoint y: 647, distance: 114.0
type input "**"
click at [349, 647] on div "Waist 22” — 26”" at bounding box center [390, 605] width 159 height 89
type input "**"
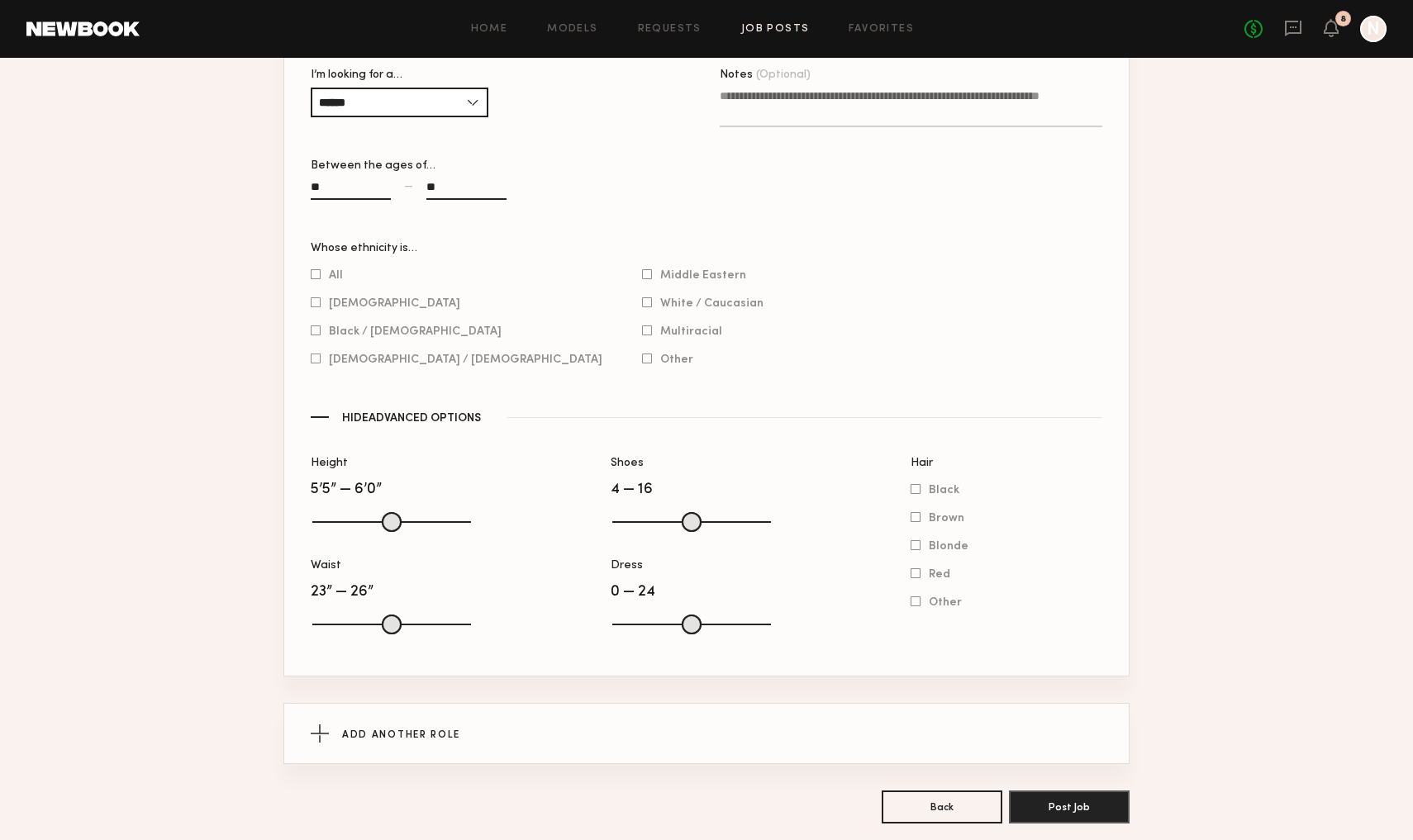
click at [330, 625] on input "Waist" at bounding box center [392, 624] width 159 height 20
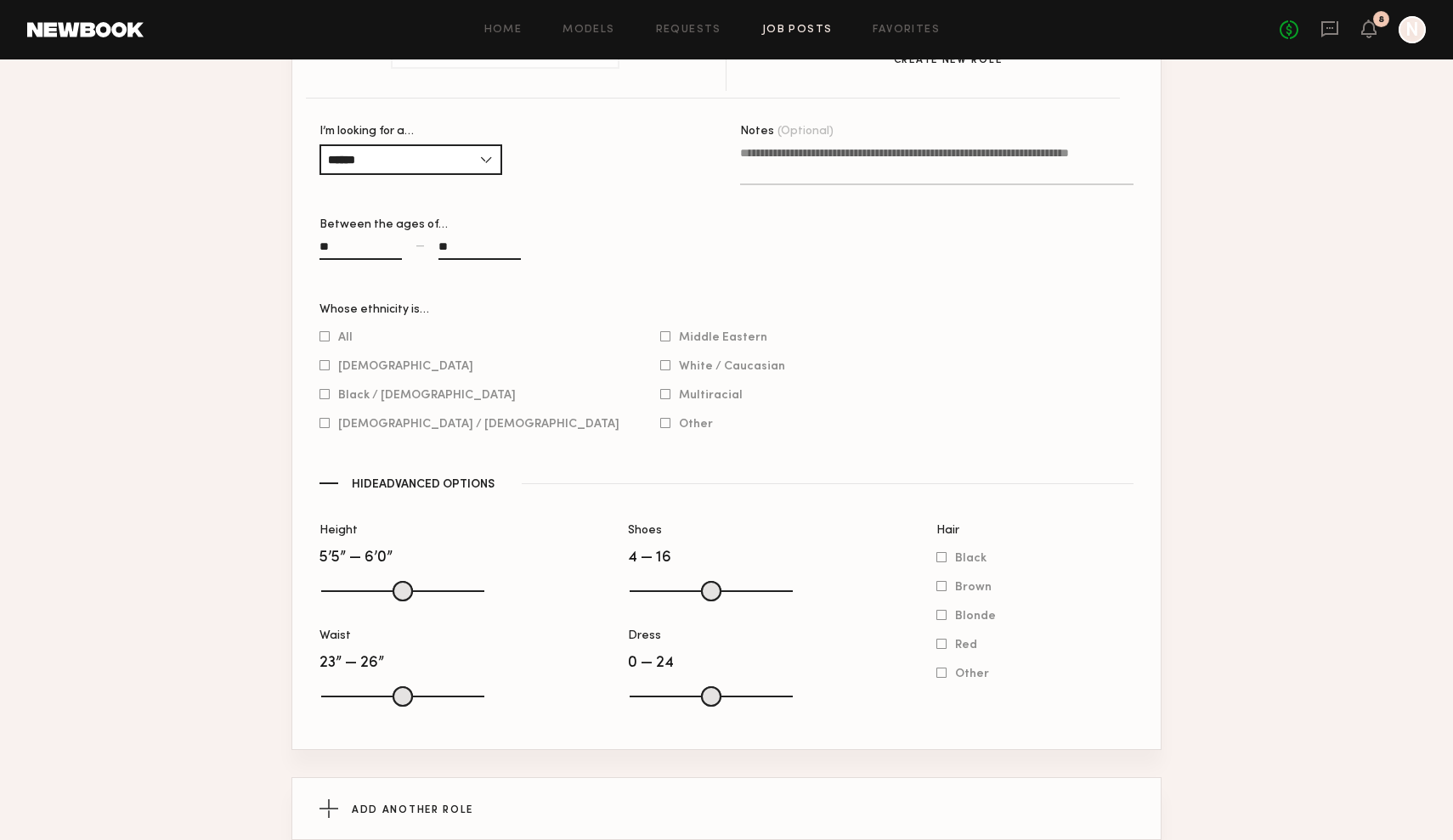
scroll to position [1847, 0]
click at [679, 363] on span "White / Caucasian" at bounding box center [732, 364] width 106 height 9
click at [427, 422] on span "Hispanic / Latino" at bounding box center [478, 421] width 281 height 9
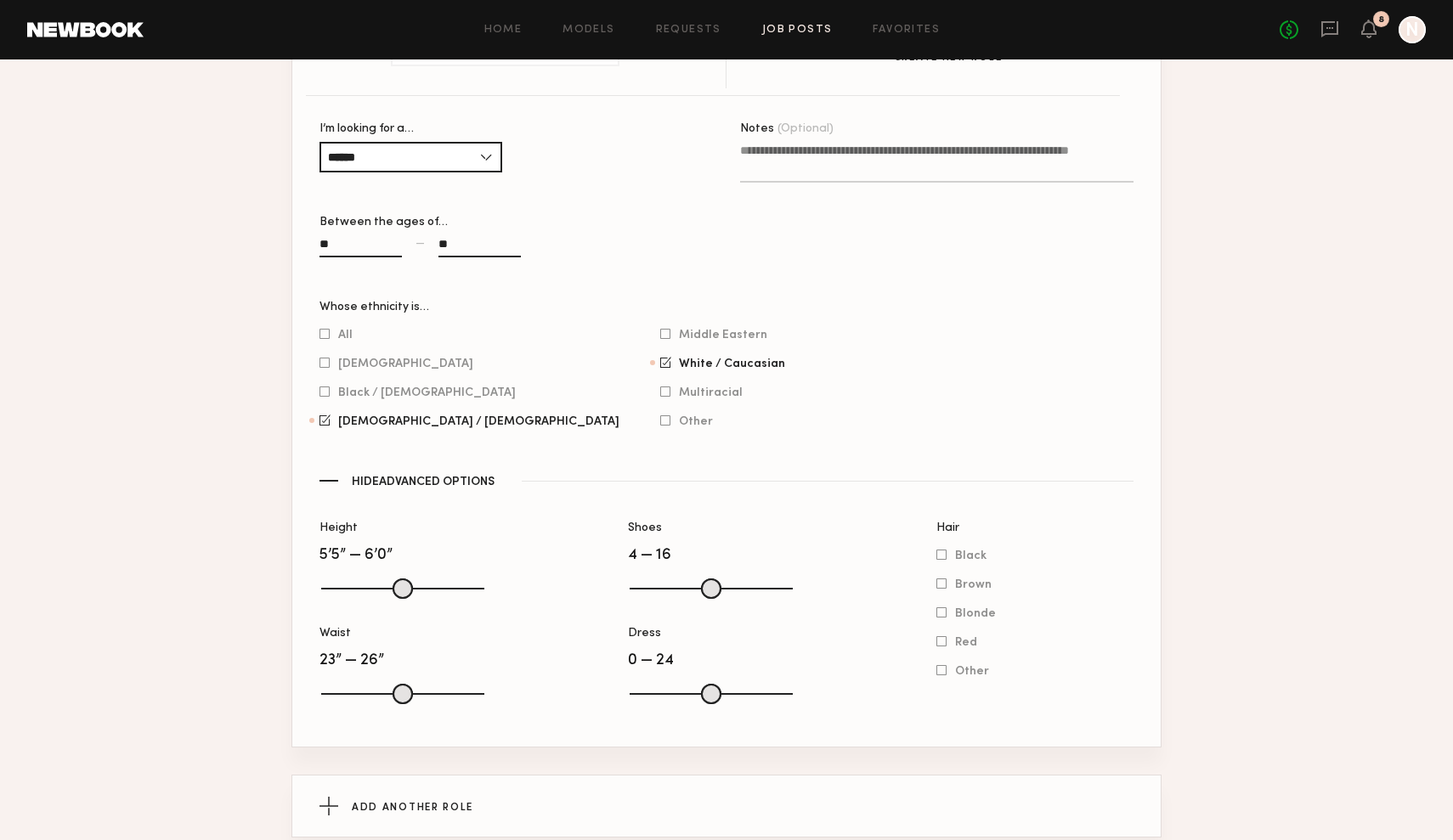
click at [661, 398] on div "Multiracial" at bounding box center [723, 392] width 125 height 15
click at [661, 393] on label "Multiracial" at bounding box center [702, 392] width 82 height 11
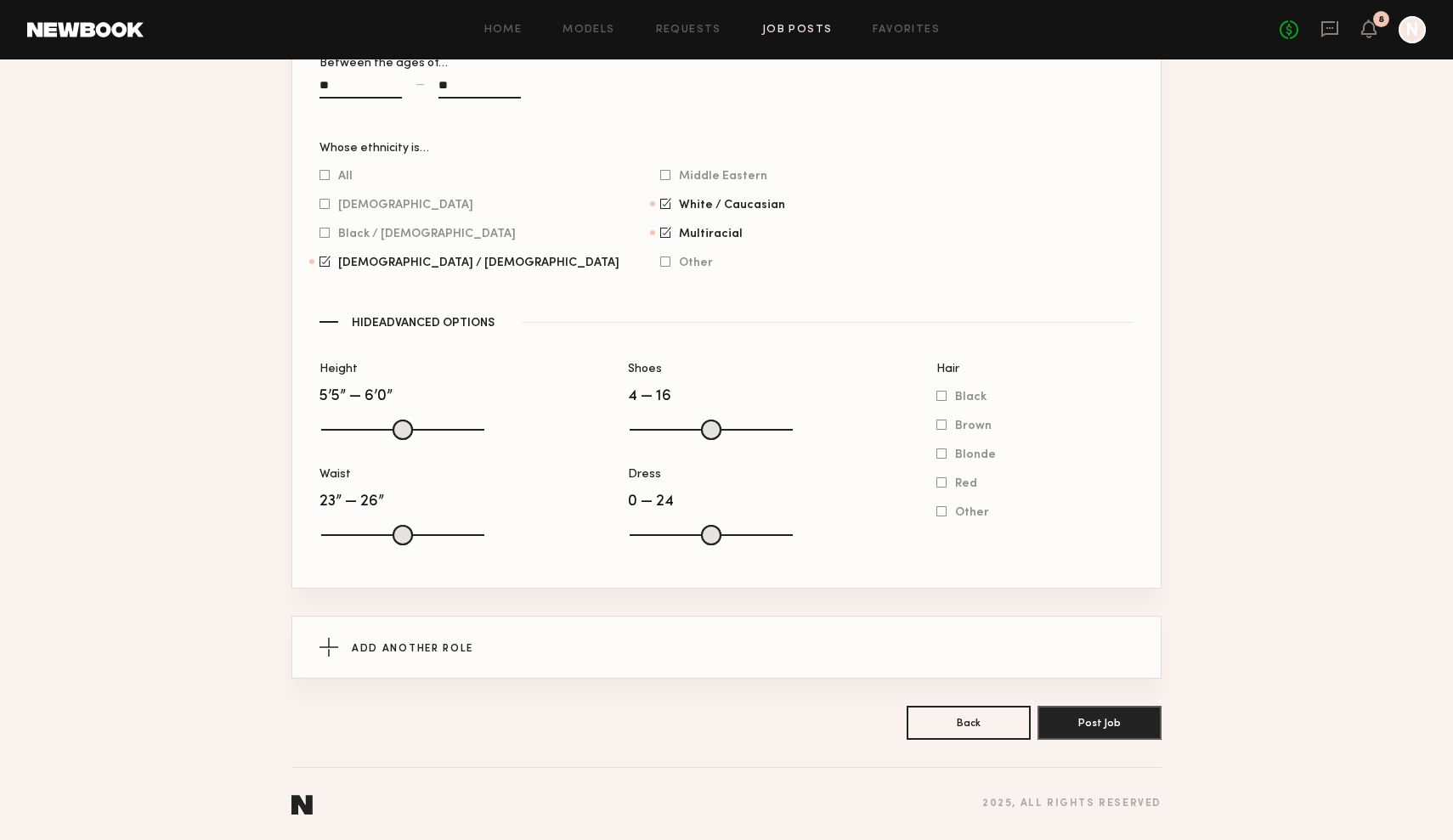
scroll to position [2007, 0]
click at [1109, 727] on button "Post Job" at bounding box center [1100, 722] width 124 height 34
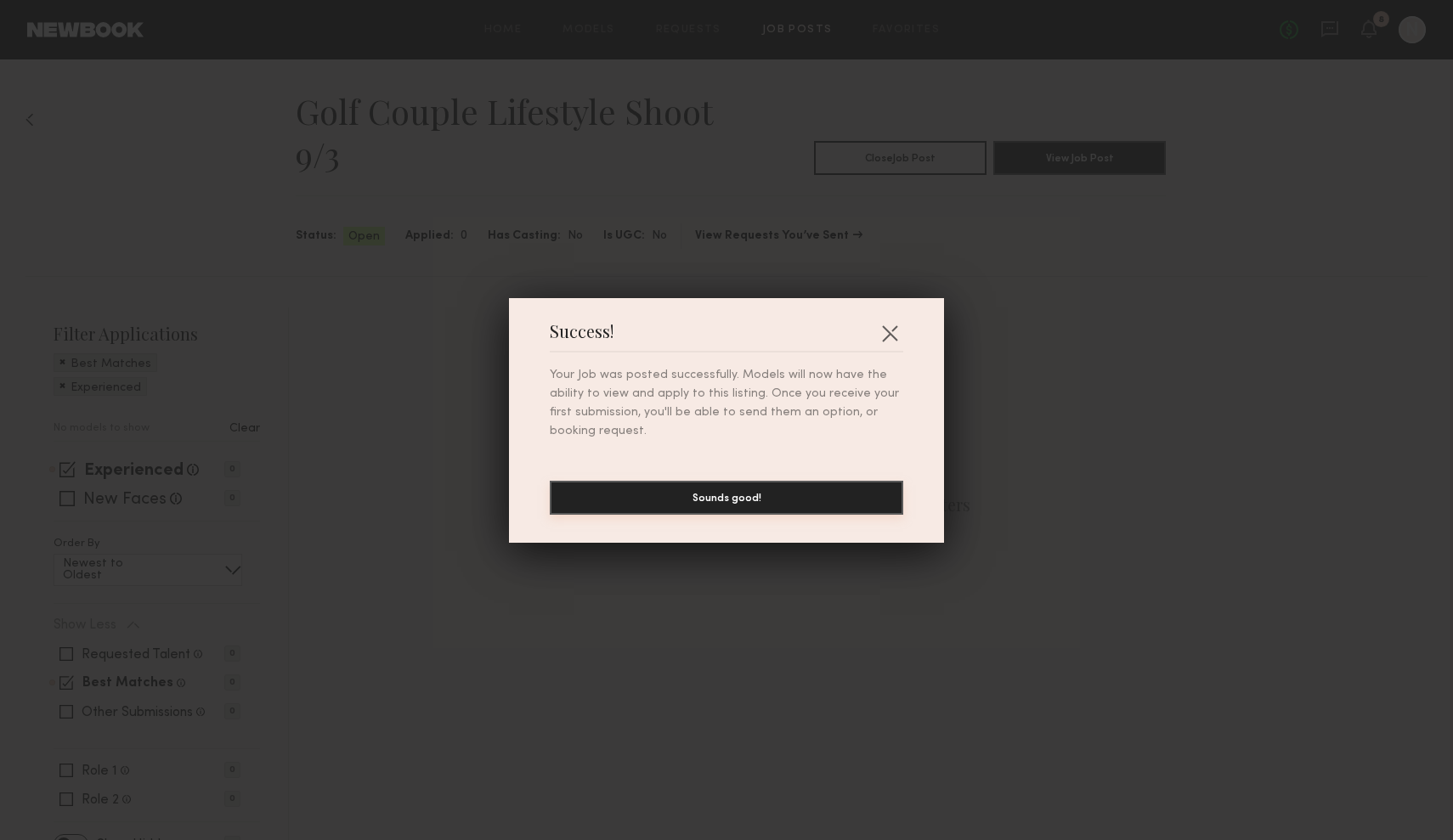
click at [802, 505] on button "Sounds good!" at bounding box center [726, 498] width 353 height 34
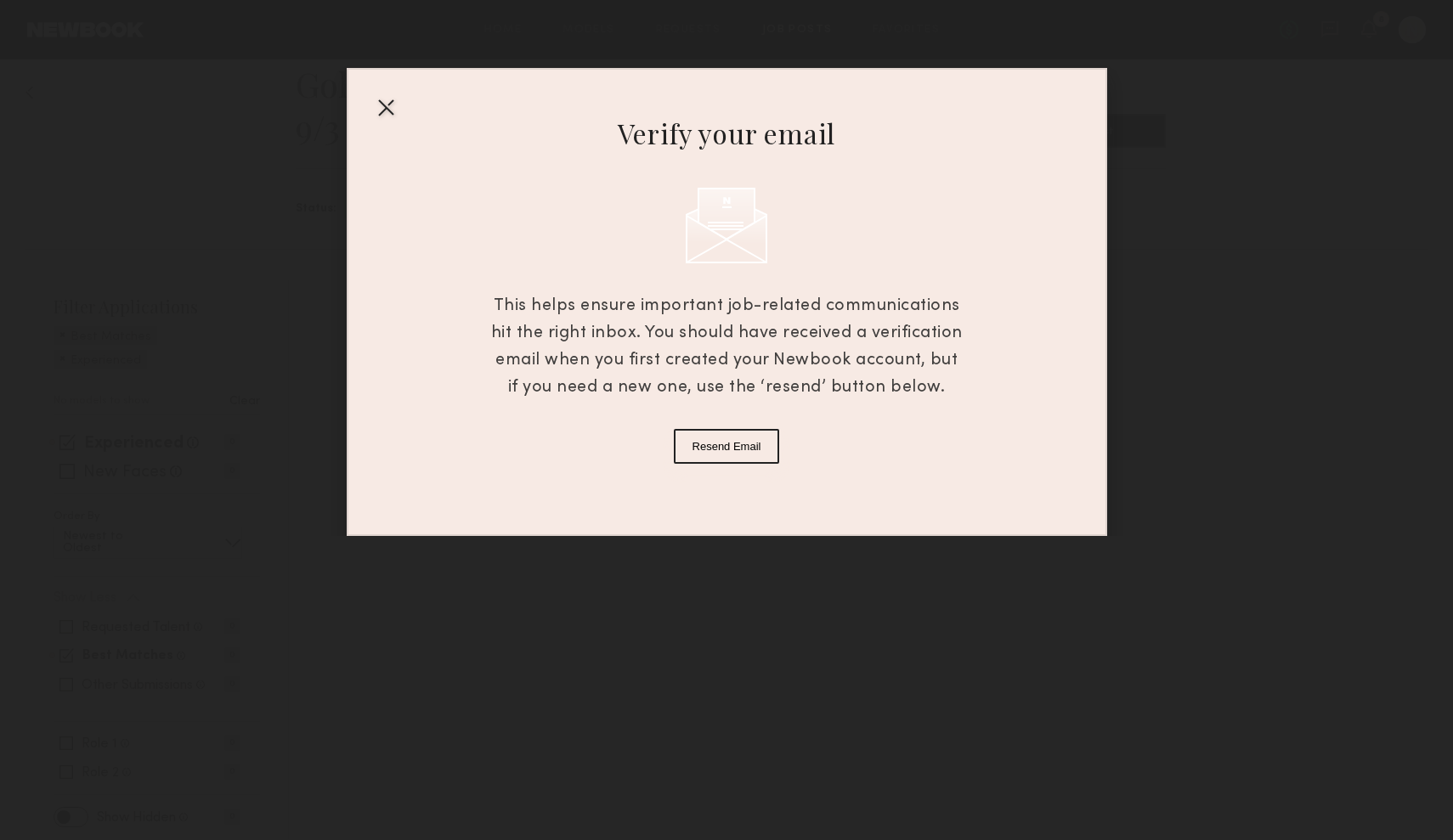
scroll to position [27, 0]
click at [374, 106] on div at bounding box center [386, 107] width 27 height 27
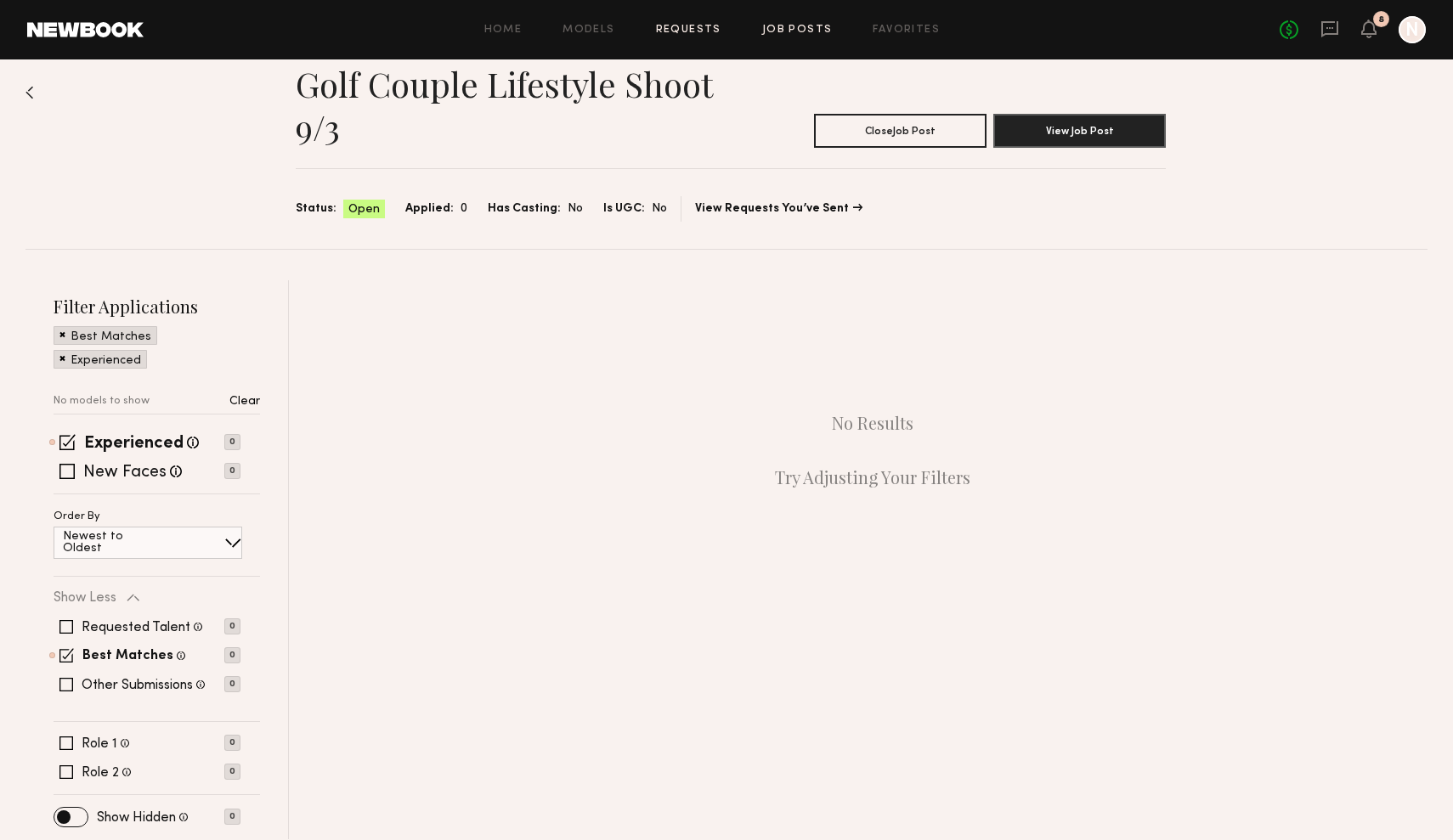
click at [686, 31] on link "Requests" at bounding box center [689, 30] width 66 height 11
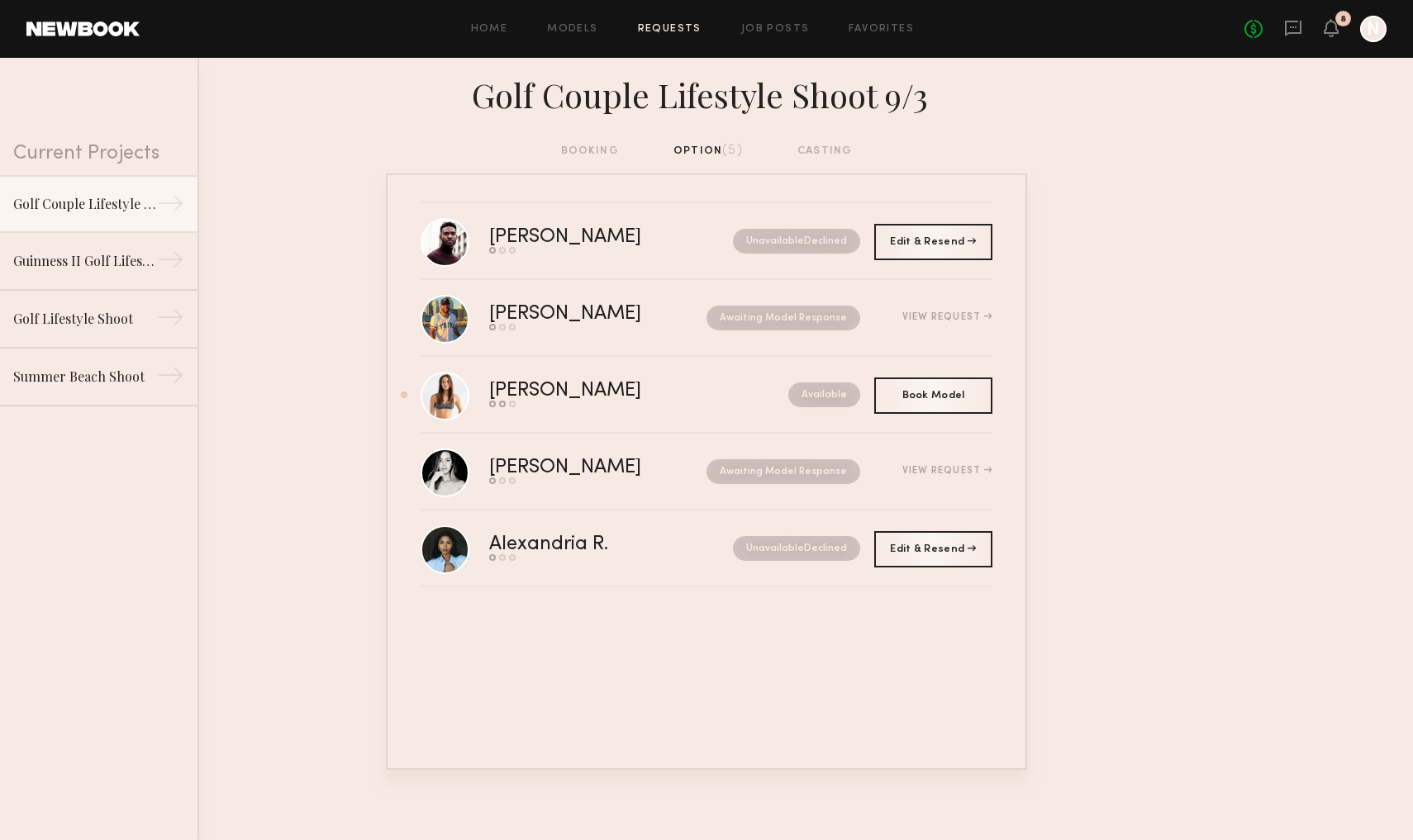
click at [842, 151] on div "booking option (5) casting" at bounding box center [707, 151] width 291 height 18
click at [827, 163] on div "booking option (5) casting" at bounding box center [706, 158] width 1413 height 32
click at [827, 150] on div "booking option (5) casting" at bounding box center [707, 151] width 291 height 18
click at [592, 144] on div "booking option (5) casting" at bounding box center [707, 151] width 291 height 18
click at [595, 152] on div "booking option (5) casting" at bounding box center [707, 151] width 291 height 18
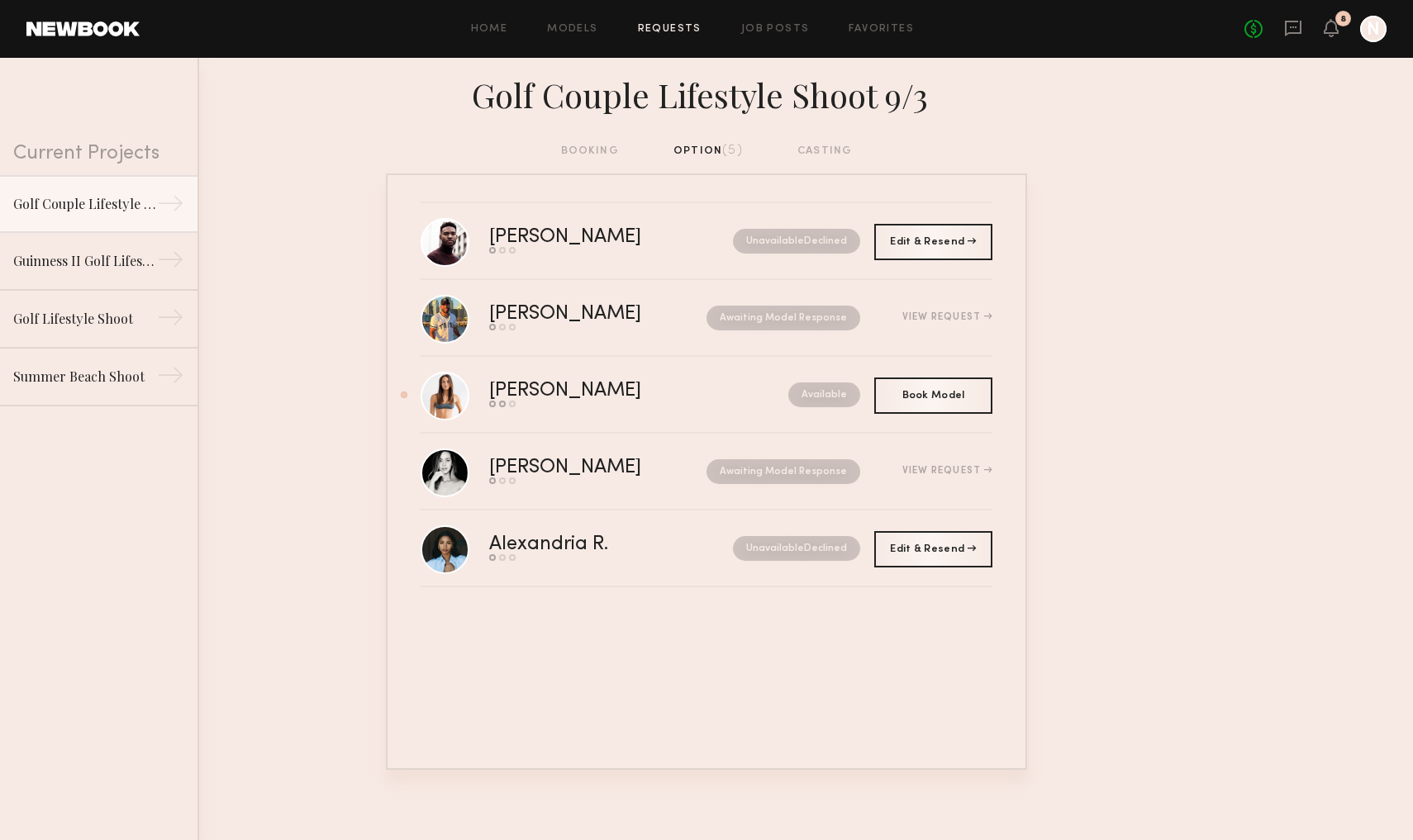
click at [595, 145] on div "booking option (5) casting" at bounding box center [707, 151] width 291 height 18
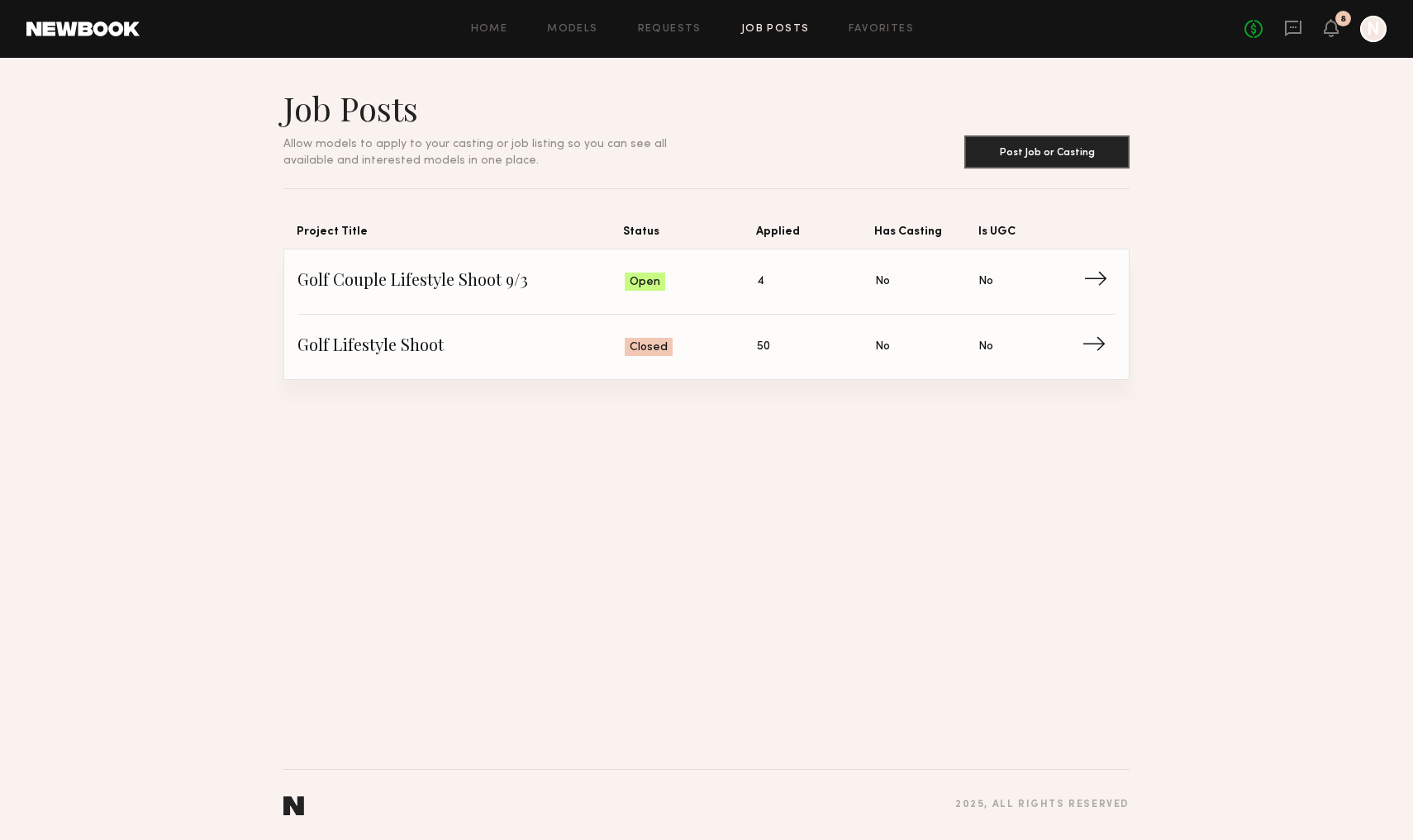
click at [736, 288] on span "→" at bounding box center [1100, 281] width 34 height 25
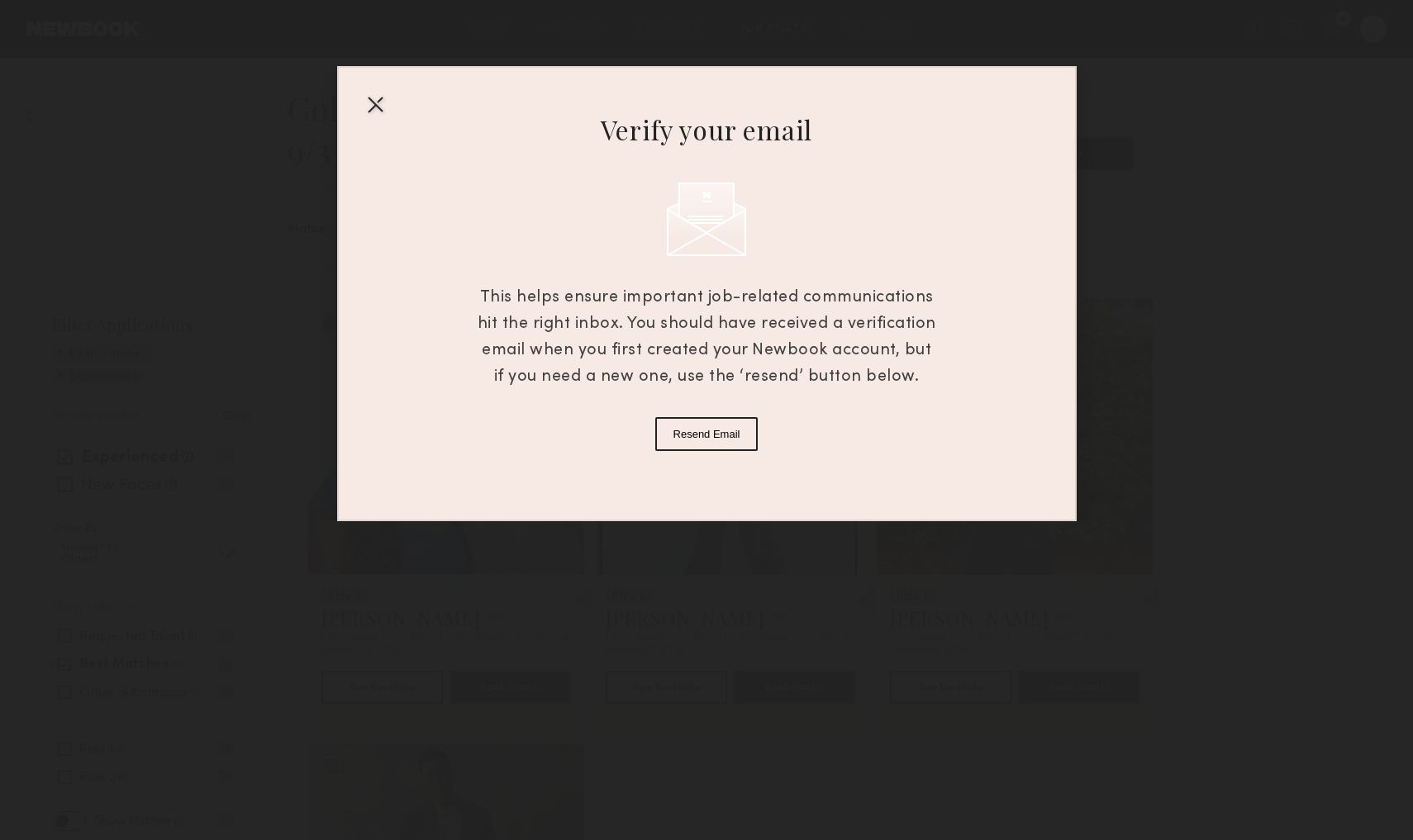
click at [372, 96] on div at bounding box center [375, 104] width 26 height 26
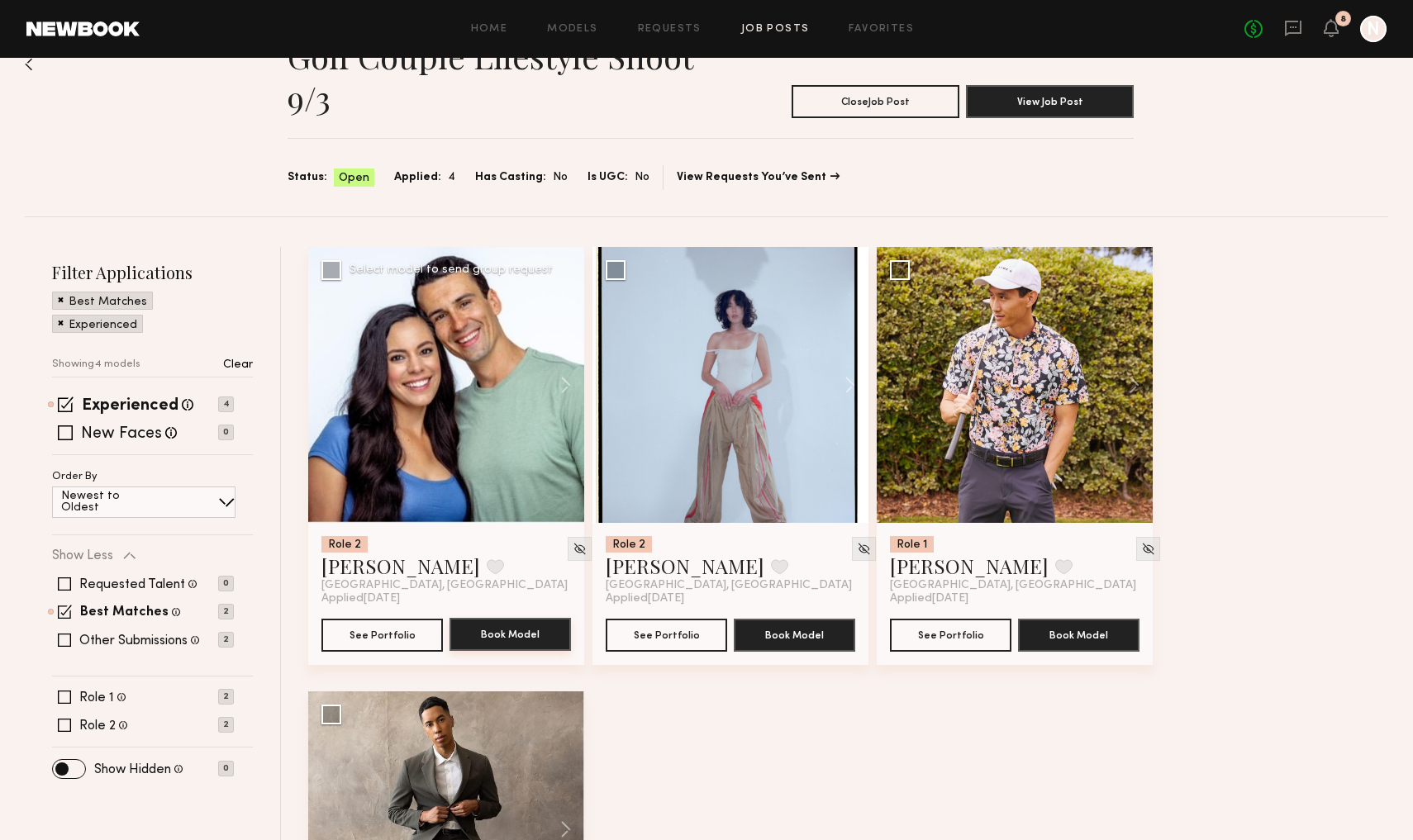
scroll to position [56, 0]
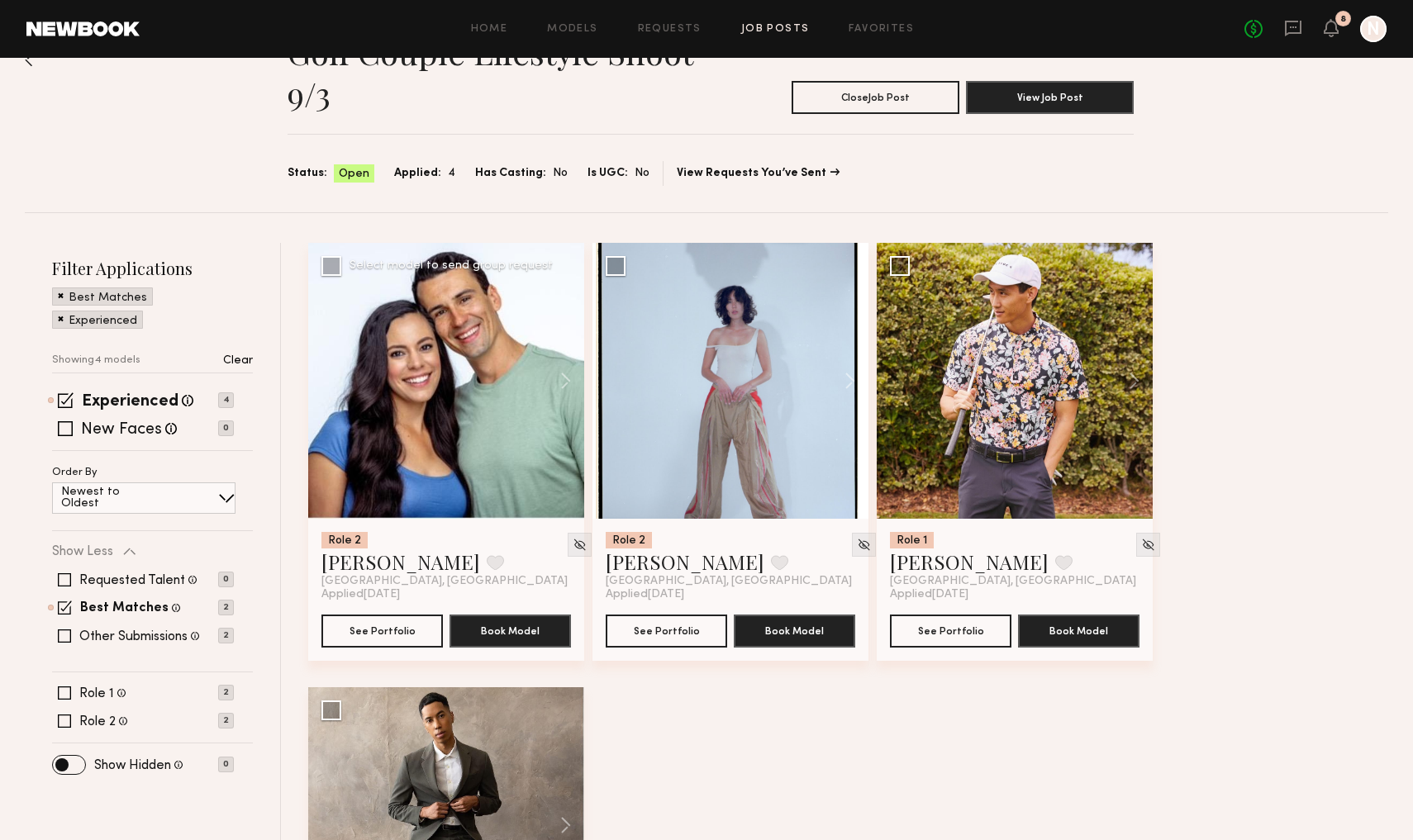
click at [489, 503] on div at bounding box center [447, 381] width 276 height 276
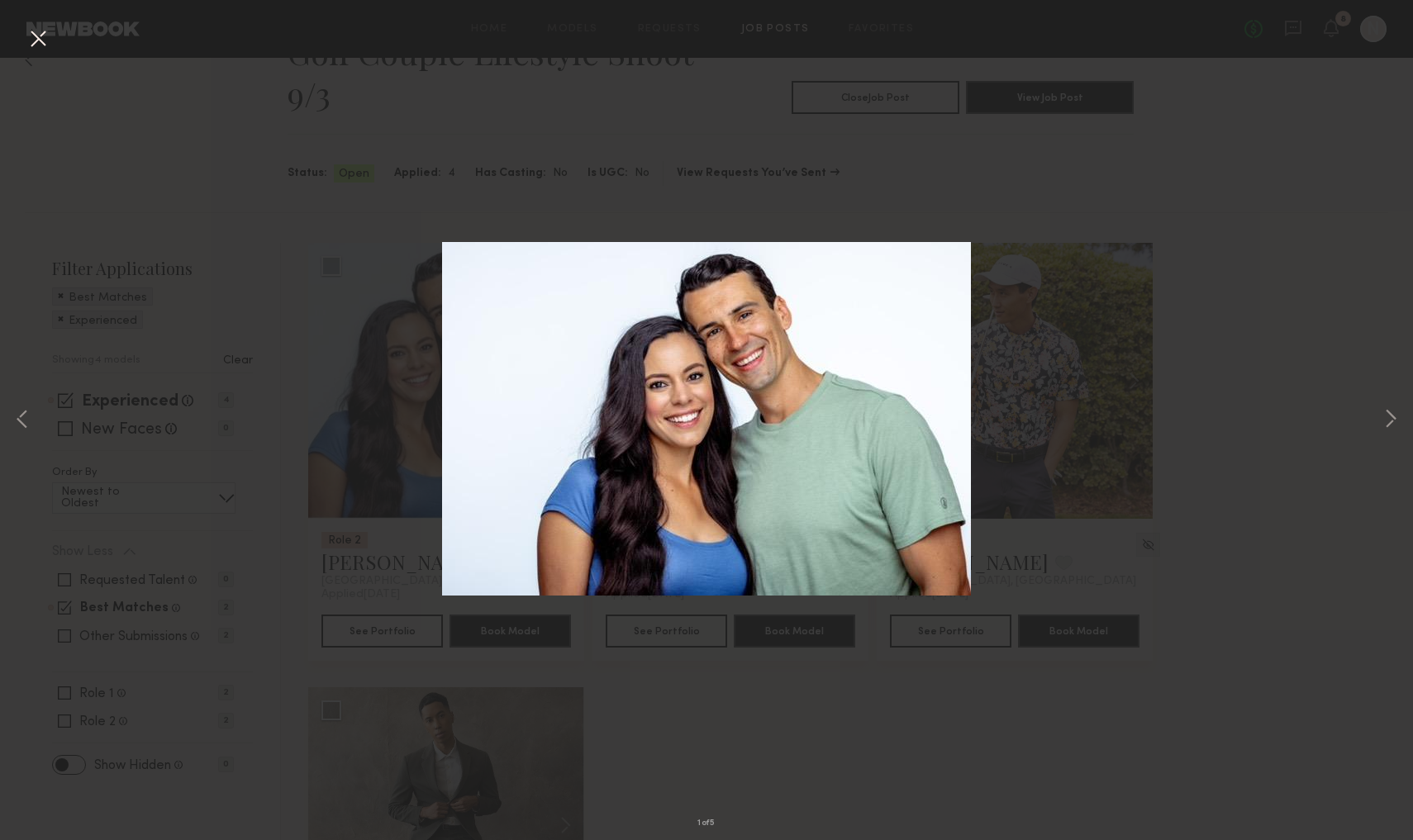
click at [736, 404] on div "1 of 5" at bounding box center [706, 420] width 1413 height 840
click at [736, 404] on button at bounding box center [1391, 420] width 20 height 672
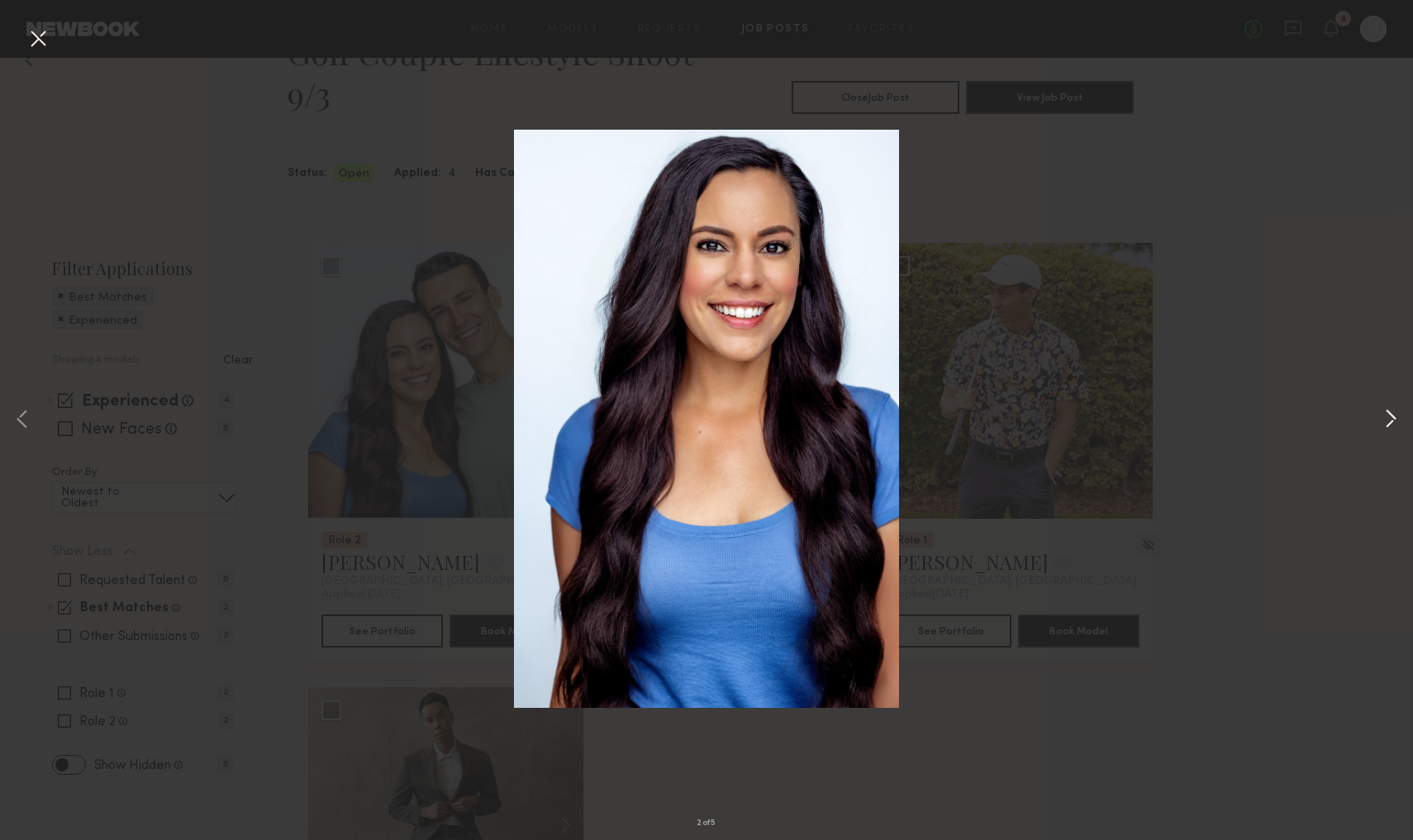
click at [736, 443] on button at bounding box center [1391, 420] width 20 height 672
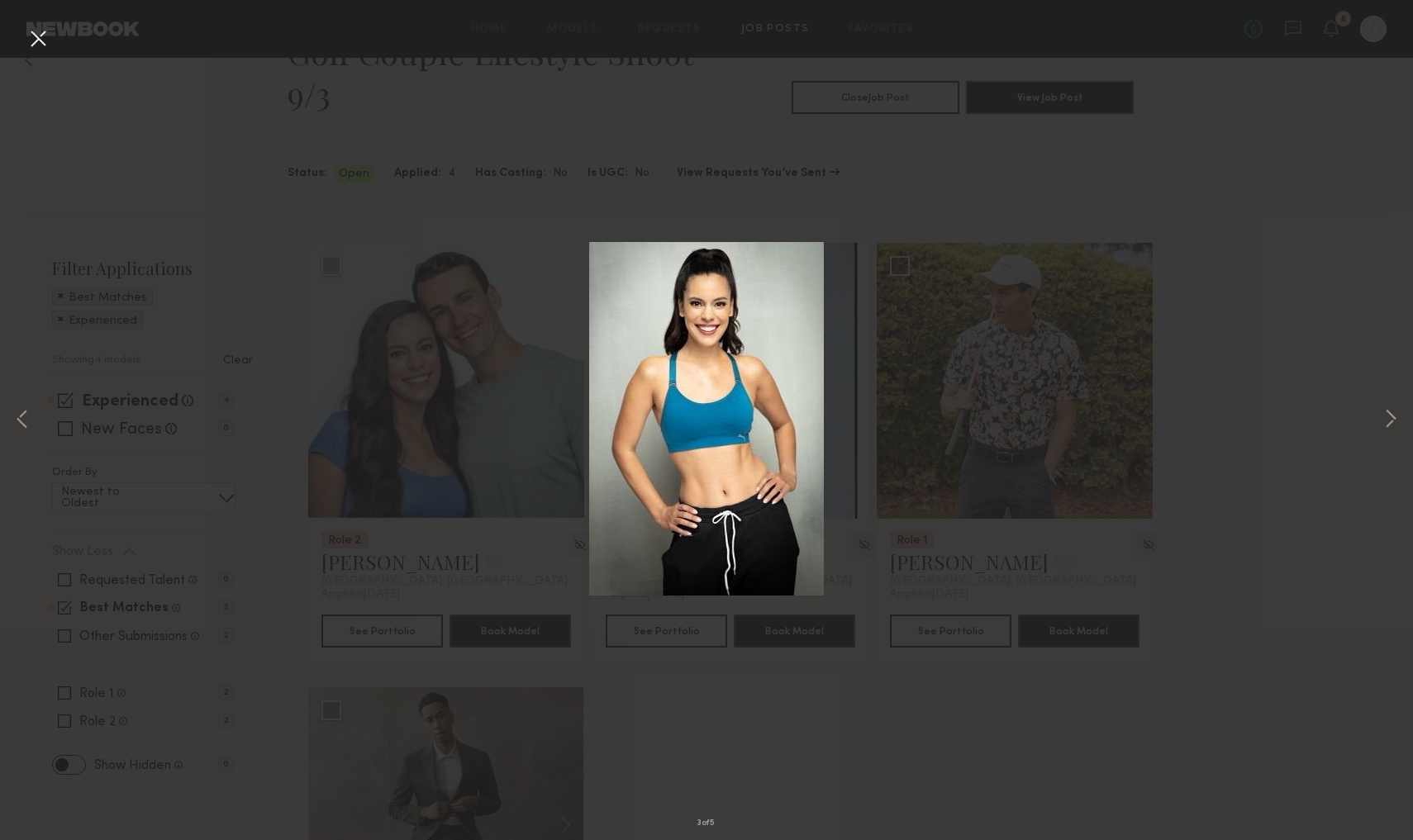
click at [736, 412] on div "3 of 5" at bounding box center [706, 420] width 1413 height 840
click at [736, 395] on div "3 of 5" at bounding box center [706, 420] width 1413 height 840
click at [736, 415] on button at bounding box center [1391, 420] width 20 height 672
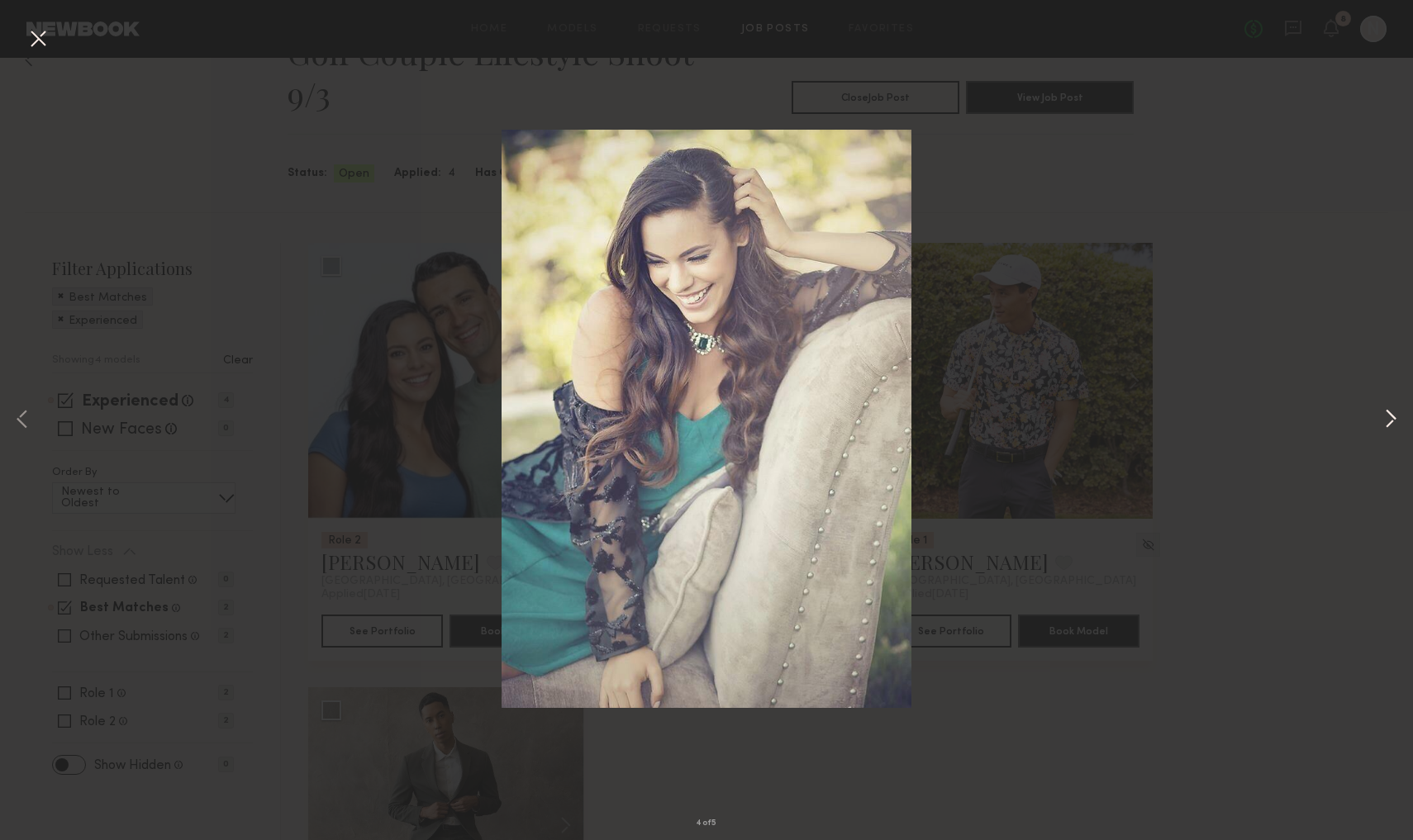
click at [736, 415] on button at bounding box center [1391, 420] width 20 height 672
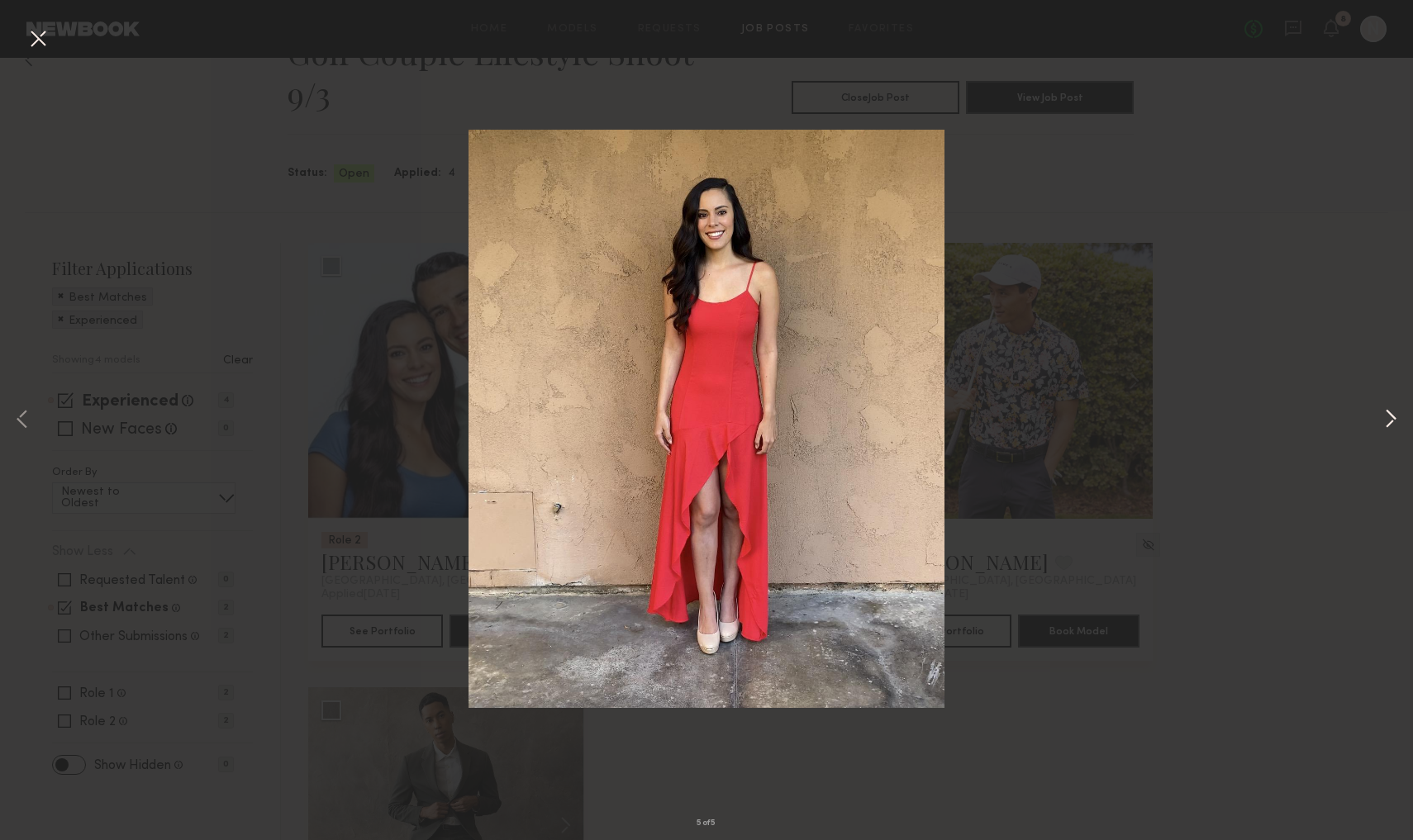
click at [736, 412] on button at bounding box center [1391, 420] width 20 height 672
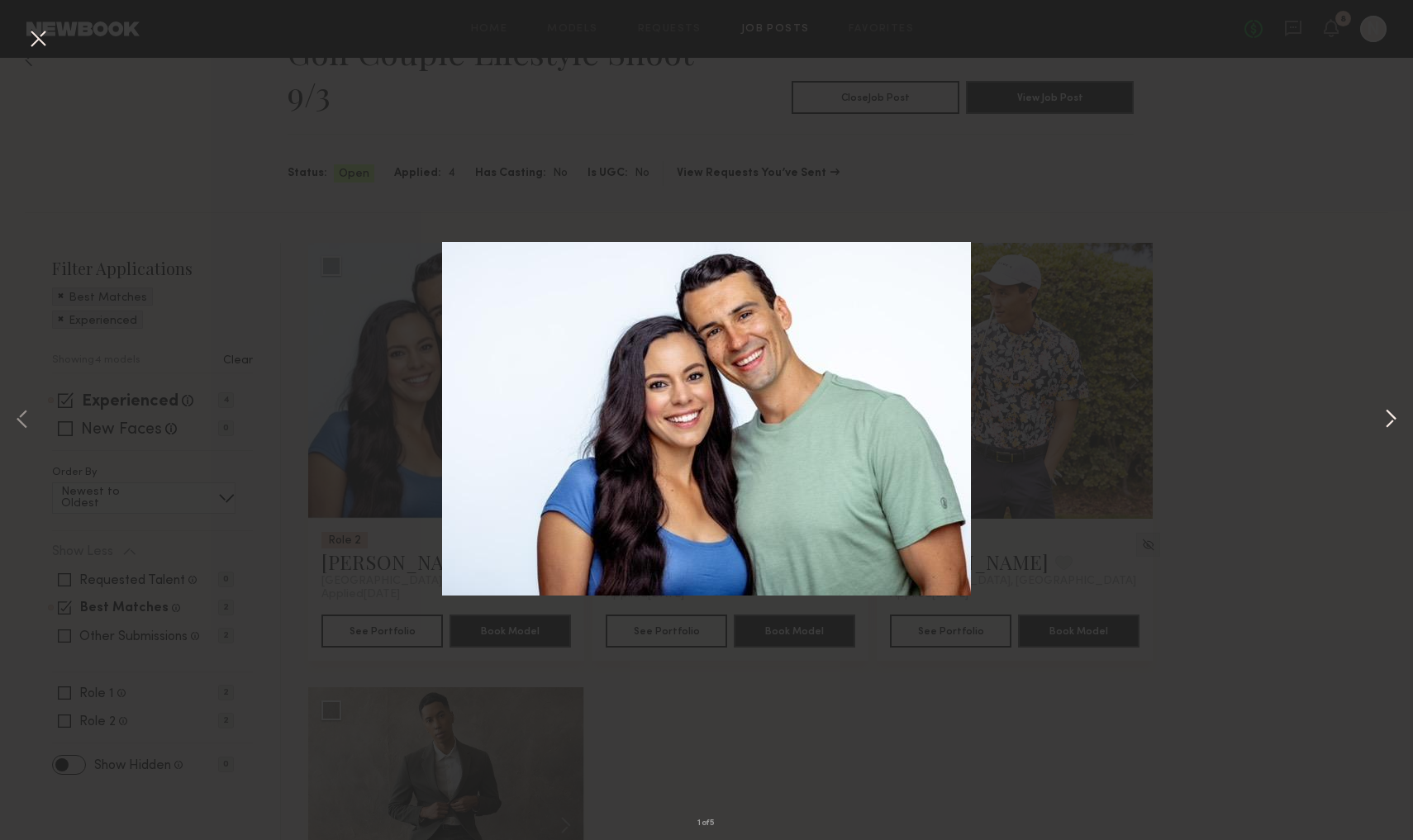
click at [736, 412] on button at bounding box center [1391, 420] width 20 height 672
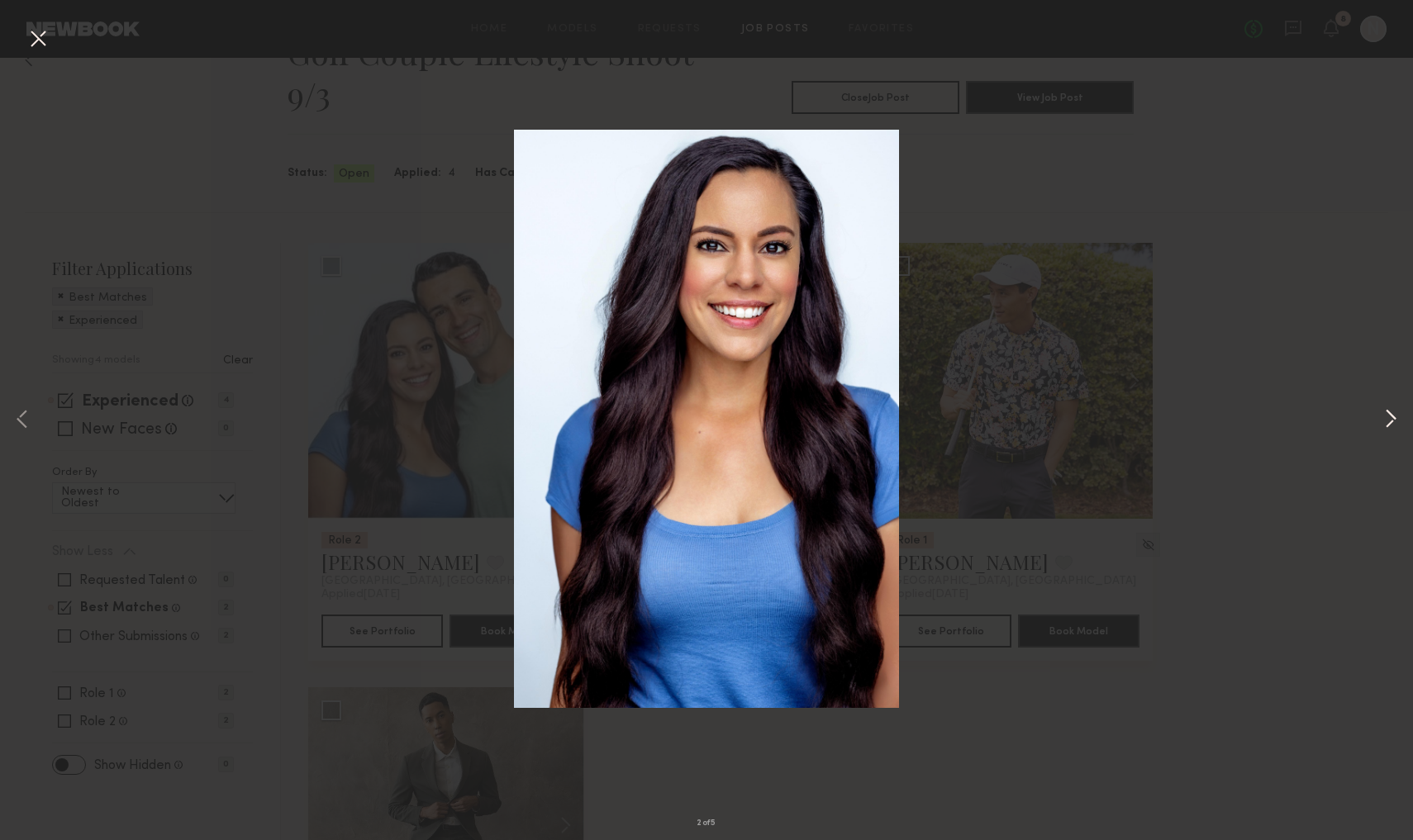
click at [736, 412] on button at bounding box center [1391, 420] width 20 height 672
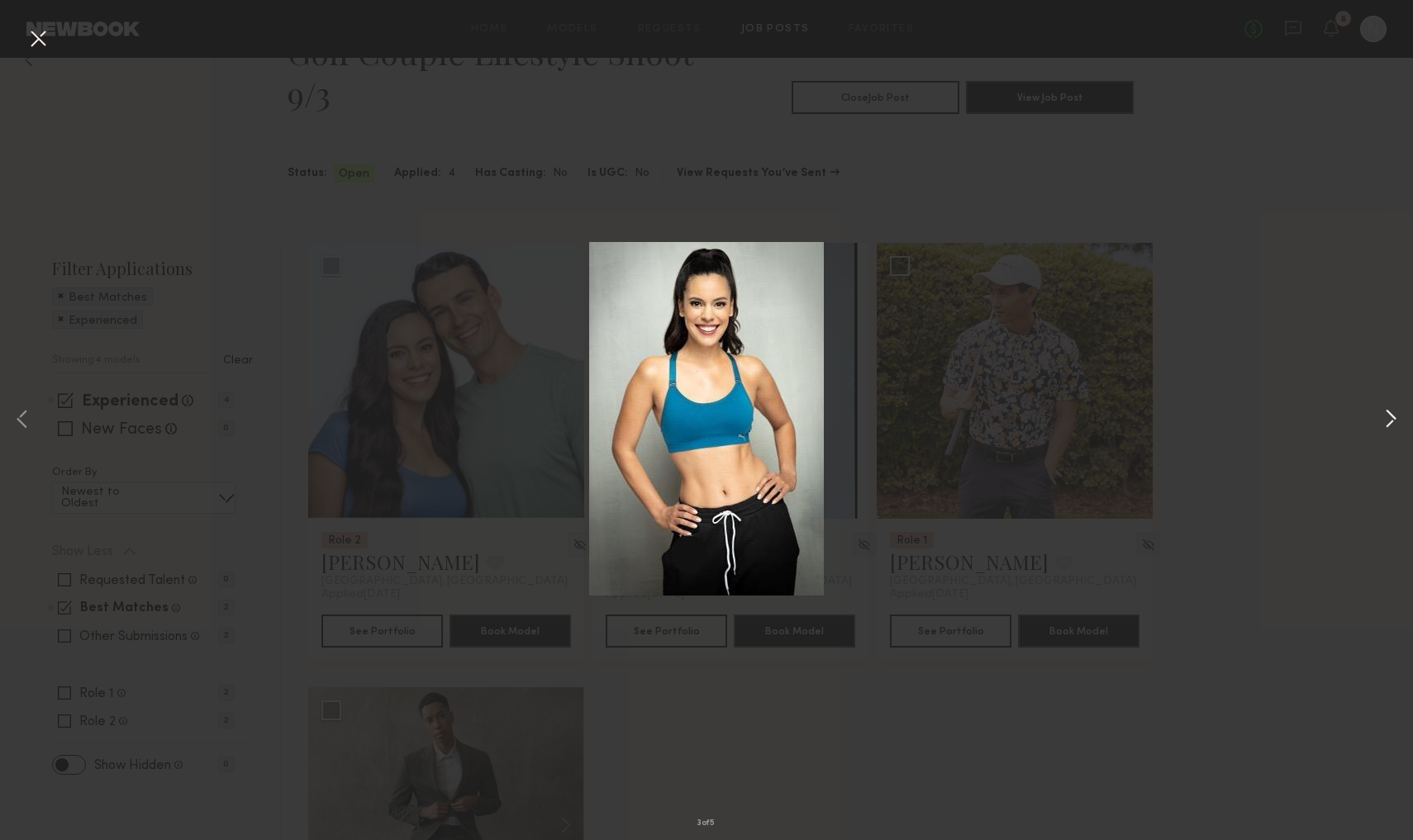
click at [736, 412] on button at bounding box center [1391, 420] width 20 height 672
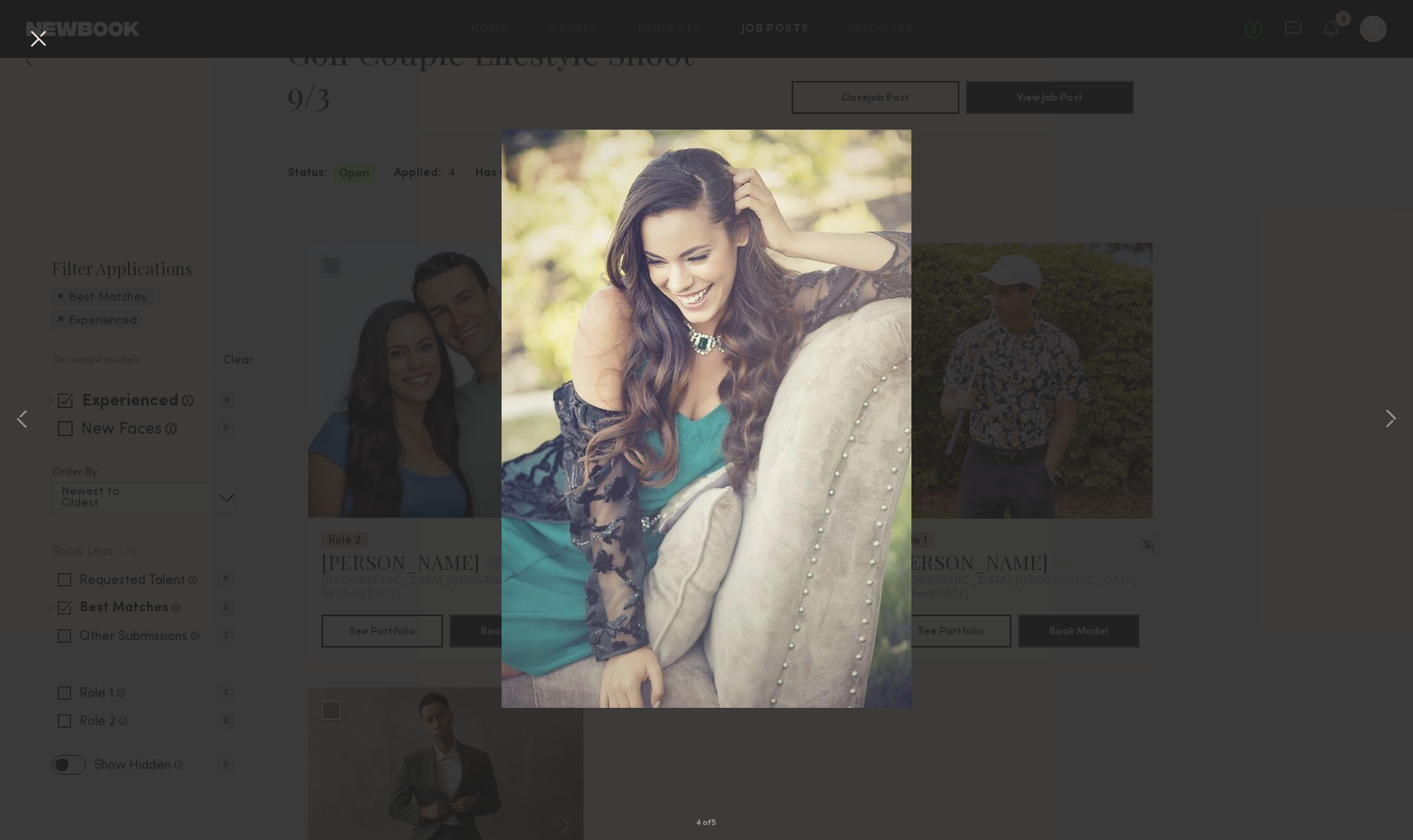
click at [736, 703] on div "4 of 5" at bounding box center [706, 420] width 1413 height 840
click at [736, 769] on div "4 of 5" at bounding box center [706, 420] width 1413 height 840
click at [39, 37] on button at bounding box center [37, 39] width 26 height 30
